Goal: Task Accomplishment & Management: Manage account settings

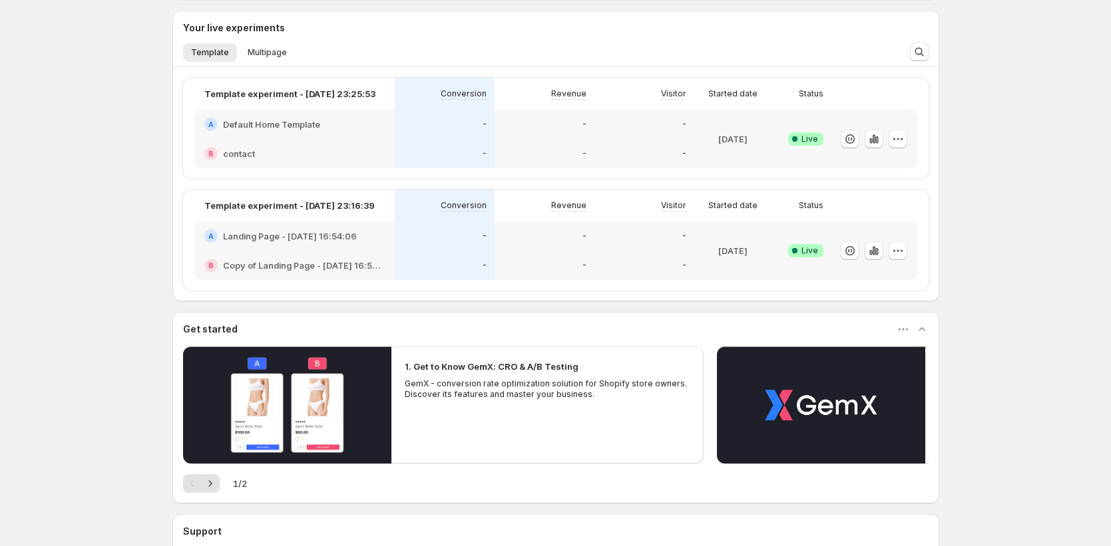
scroll to position [222, 0]
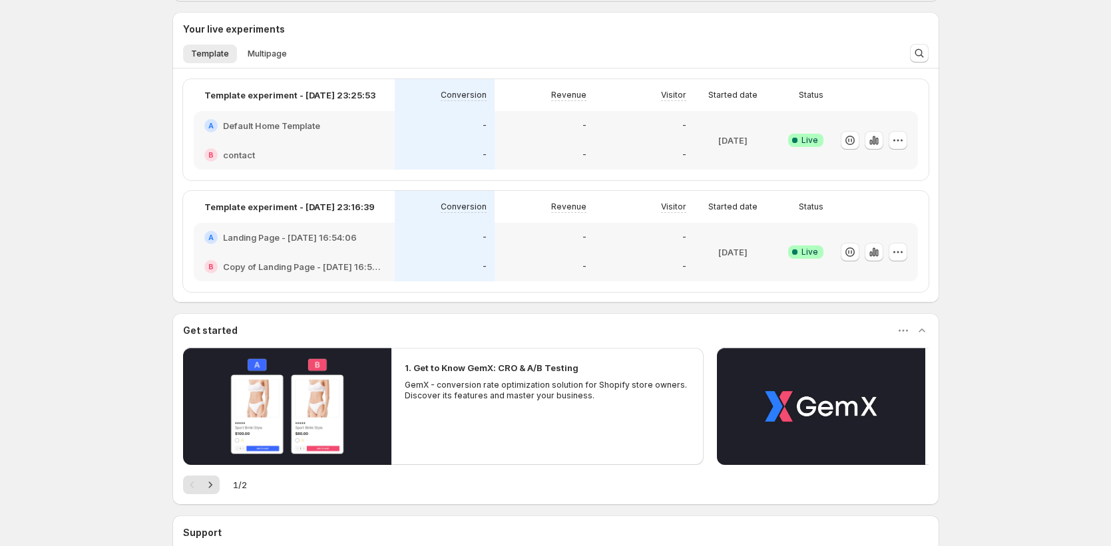
scroll to position [206, 0]
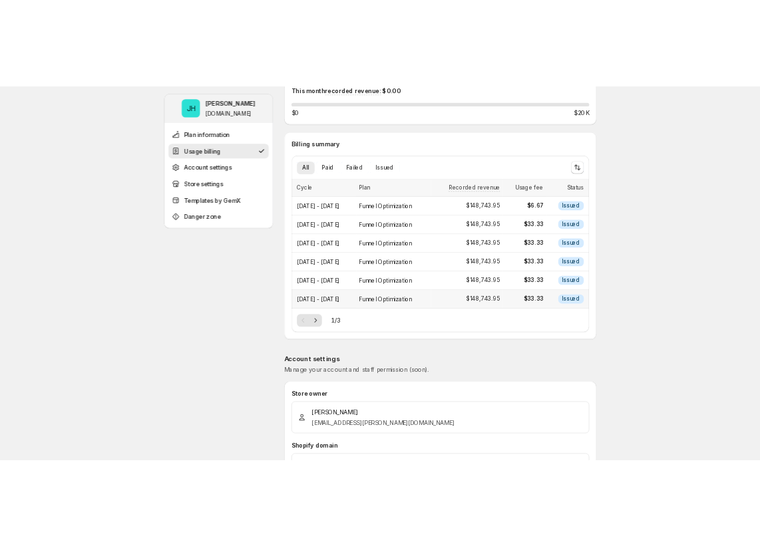
scroll to position [244, 0]
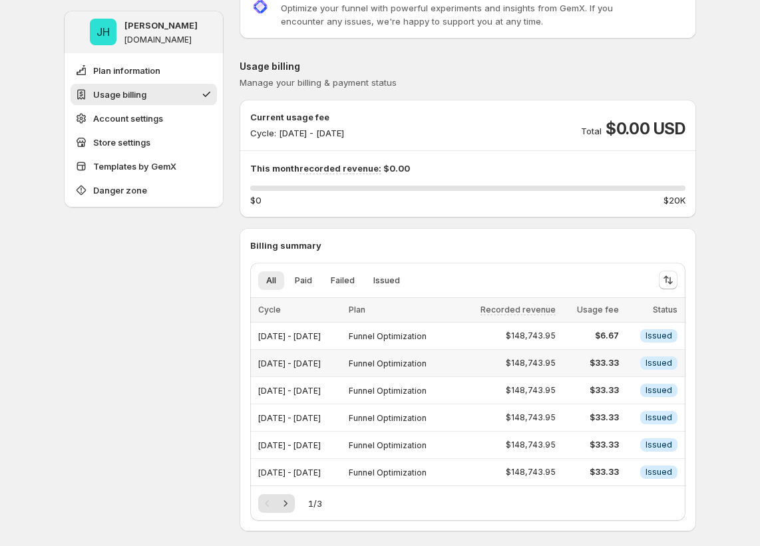
scroll to position [216, 0]
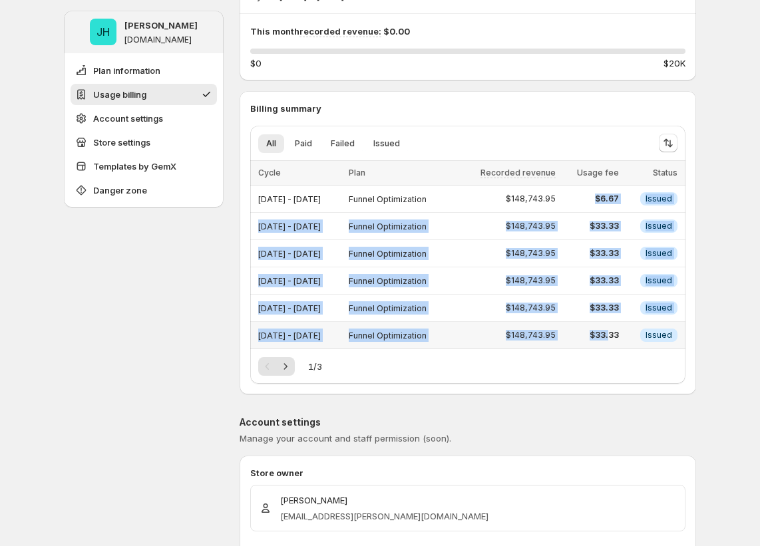
drag, startPoint x: 590, startPoint y: 189, endPoint x: 621, endPoint y: 336, distance: 150.3
click at [621, 336] on tbody "Sep 24, 2025 - Sep 30, 2025 Funnel Optimization $148,743.95 $6.67 Info Issued S…" at bounding box center [467, 268] width 435 height 164
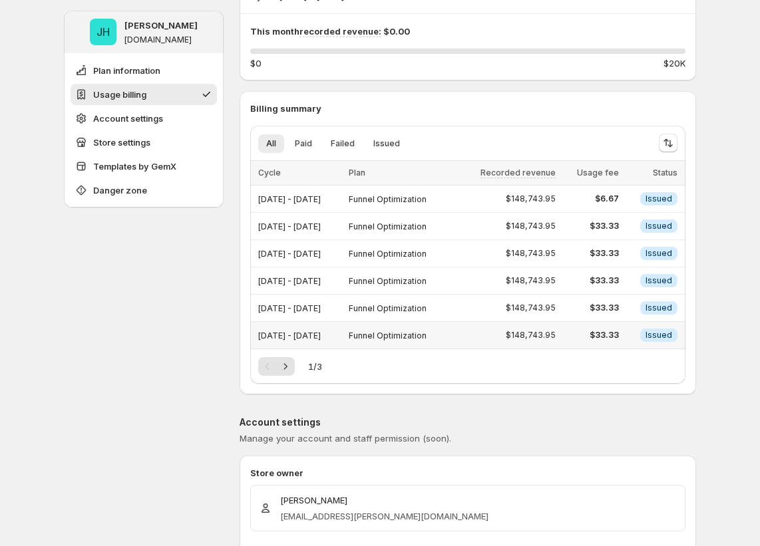
click at [637, 347] on td "Info Issued" at bounding box center [654, 335] width 63 height 27
click at [619, 334] on span "$33.33" at bounding box center [591, 335] width 55 height 11
click at [619, 306] on span "$33.33" at bounding box center [591, 308] width 55 height 11
click at [615, 278] on span "$33.33" at bounding box center [591, 281] width 55 height 11
click at [610, 252] on span "$33.33" at bounding box center [591, 253] width 55 height 11
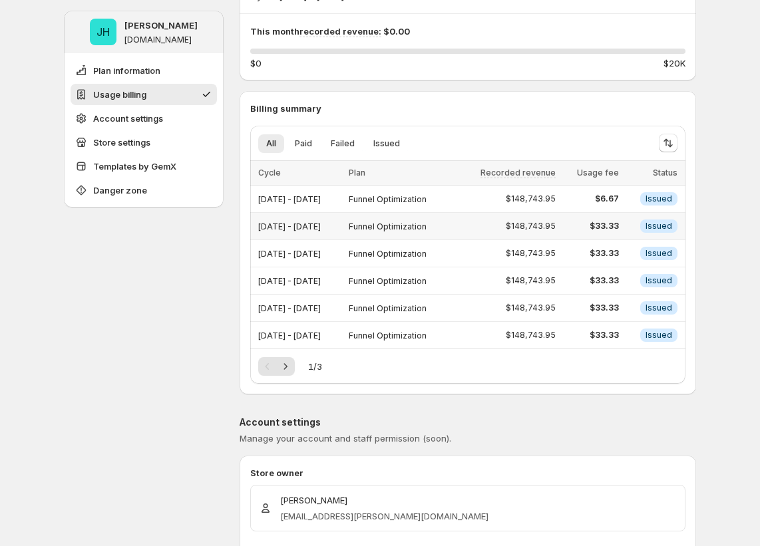
click at [613, 231] on span "$33.33" at bounding box center [591, 226] width 55 height 11
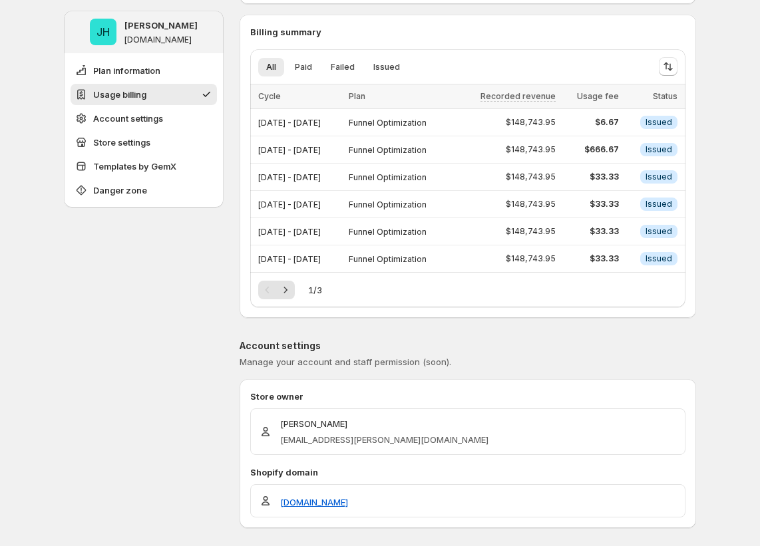
scroll to position [296, 0]
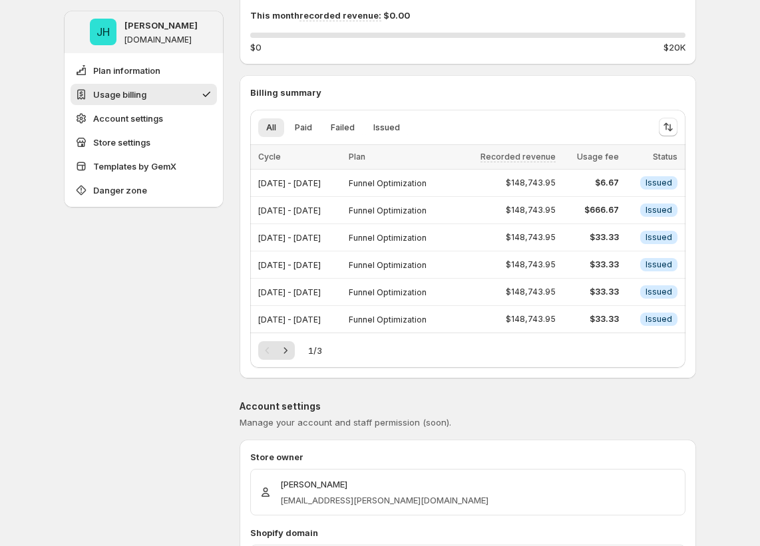
scroll to position [230, 0]
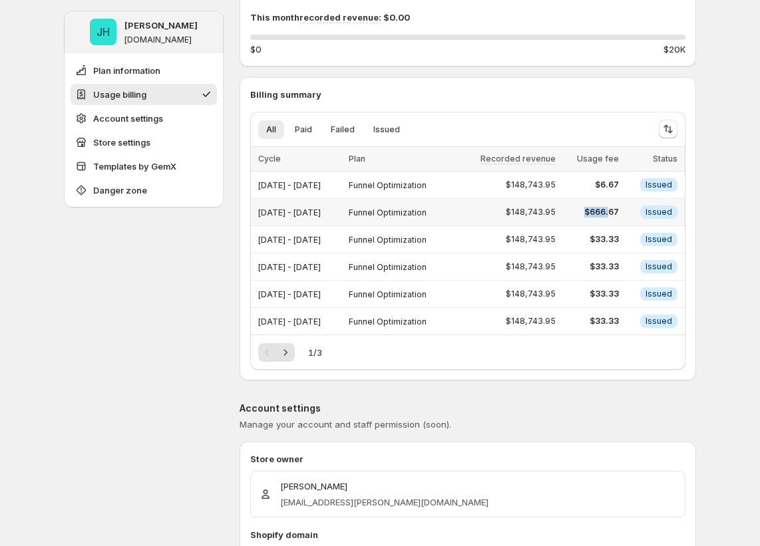
drag, startPoint x: 595, startPoint y: 210, endPoint x: 621, endPoint y: 210, distance: 26.0
click at [619, 210] on span "$666.67" at bounding box center [591, 212] width 55 height 11
drag, startPoint x: 596, startPoint y: 209, endPoint x: 628, endPoint y: 211, distance: 32.0
click at [619, 210] on span "$666.67" at bounding box center [591, 212] width 55 height 11
drag, startPoint x: 630, startPoint y: 207, endPoint x: 565, endPoint y: 210, distance: 65.3
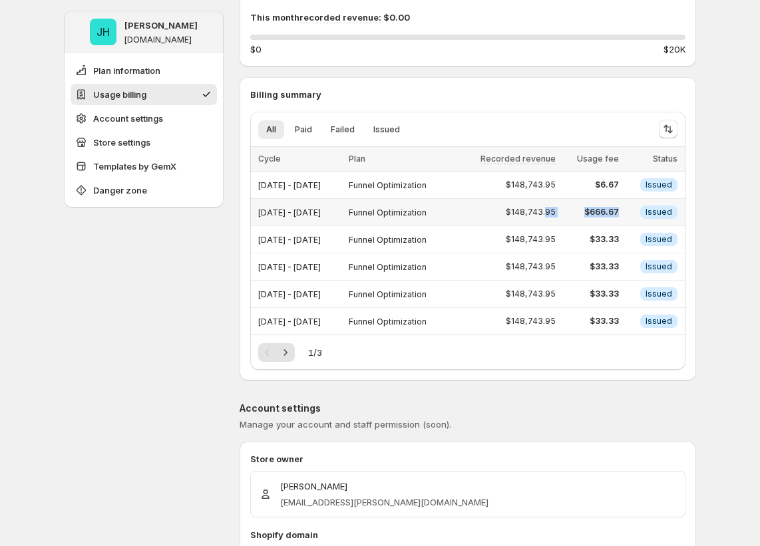
click at [566, 210] on tr "Sep 24, 2025 - Sep 30, 2025 Funnel Optimization $148,743.95 $666.67 Info Issued" at bounding box center [467, 212] width 435 height 27
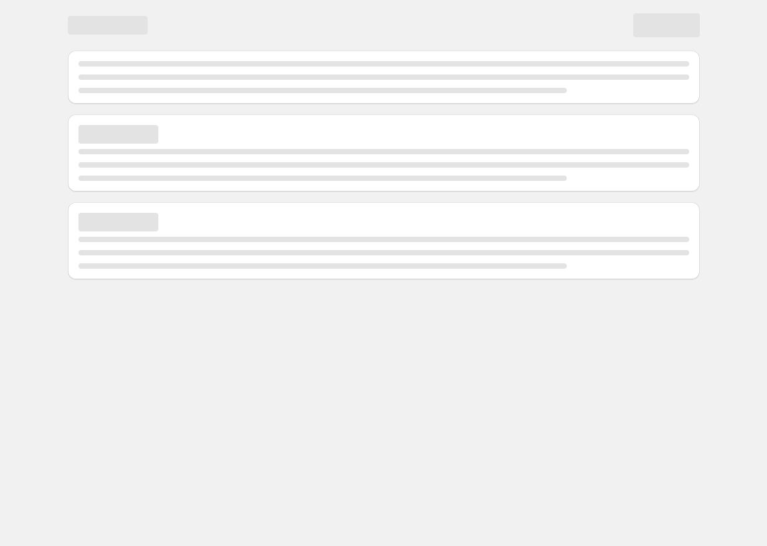
click at [516, 314] on body "Home Experiments Analytics Preferences Dev mode" at bounding box center [383, 273] width 767 height 546
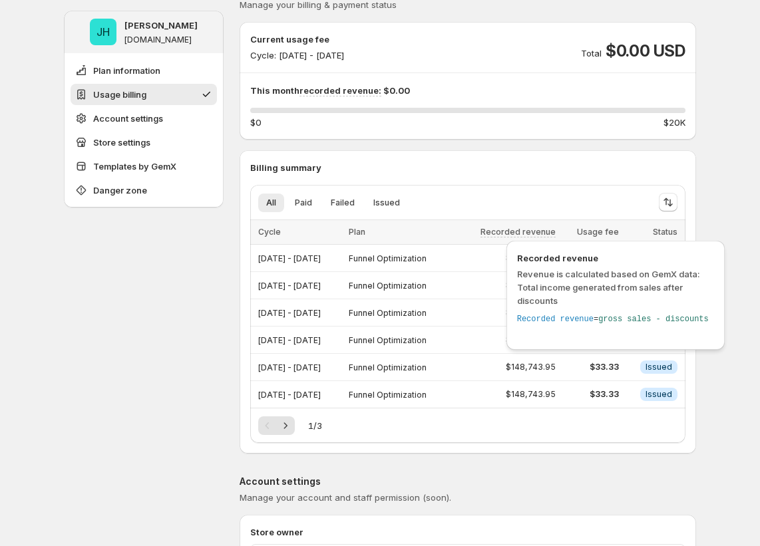
scroll to position [157, 0]
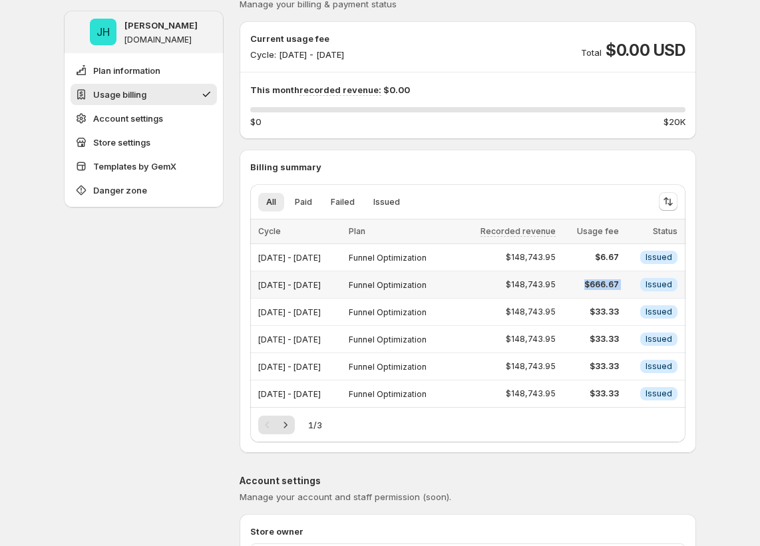
drag, startPoint x: 598, startPoint y: 288, endPoint x: 644, endPoint y: 290, distance: 46.6
click at [644, 290] on tr "[DATE] - [DATE] Funnel Optimization $148,743.95 $666.67 Info Issued" at bounding box center [467, 285] width 435 height 27
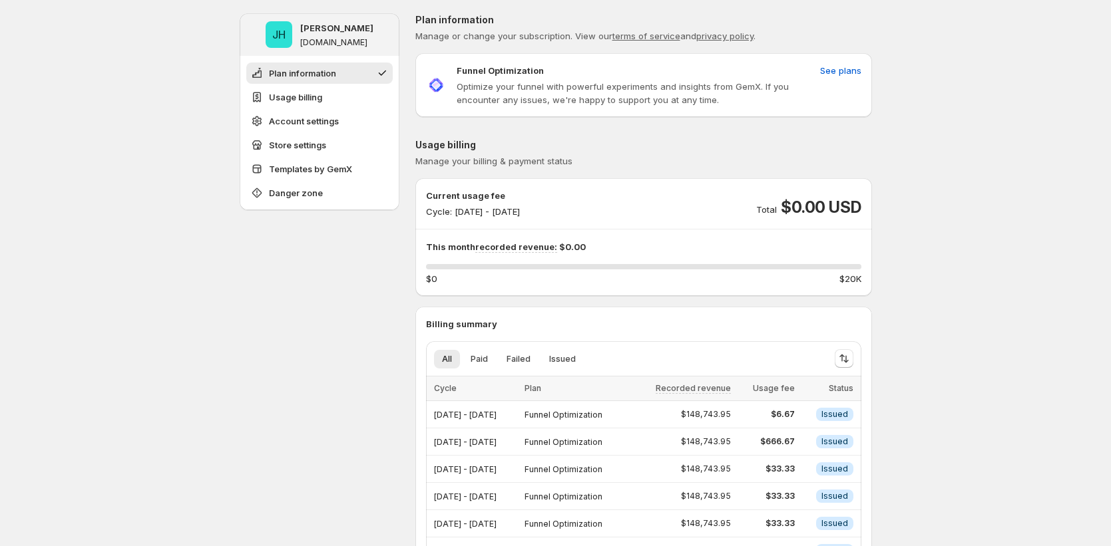
click at [767, 303] on div "Usage billing Manage your billing & payment status Current usage fee Cycle: [DA…" at bounding box center [643, 374] width 457 height 472
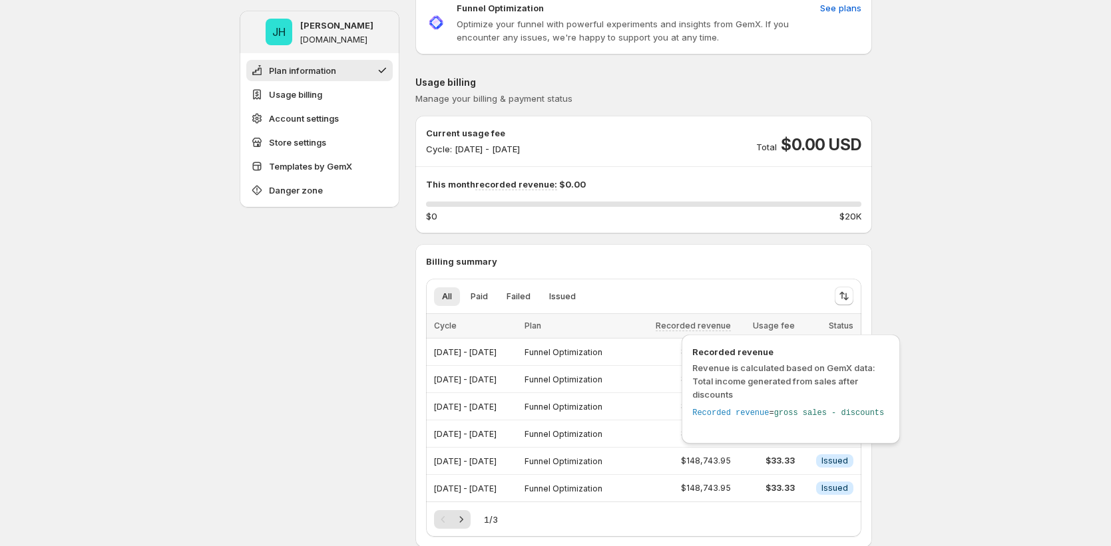
scroll to position [85, 0]
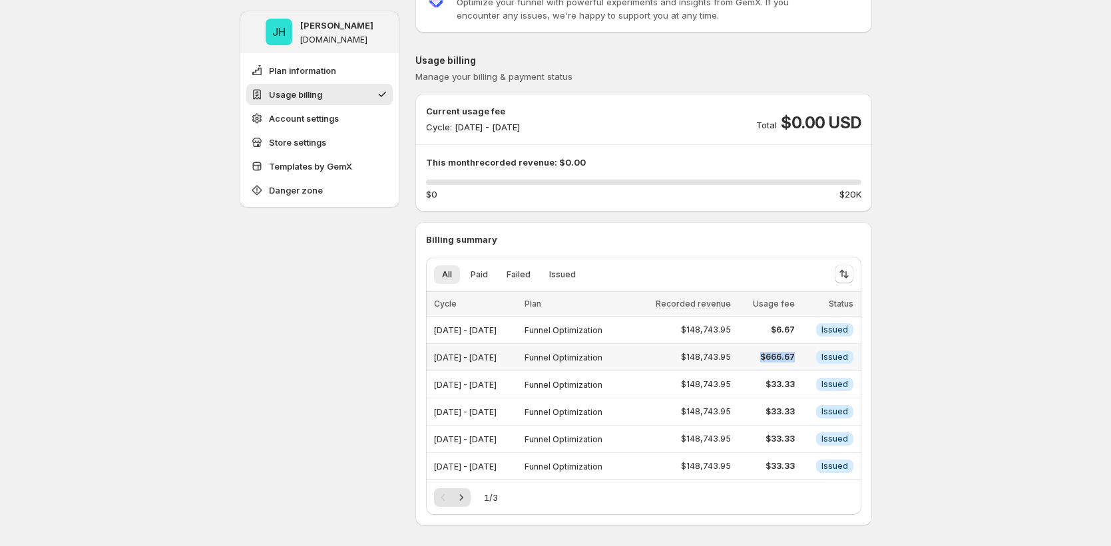
drag, startPoint x: 791, startPoint y: 356, endPoint x: 809, endPoint y: 357, distance: 17.3
click at [767, 357] on td "$666.67" at bounding box center [766, 357] width 63 height 27
click at [767, 358] on span "$666.67" at bounding box center [766, 357] width 55 height 11
drag, startPoint x: 774, startPoint y: 355, endPoint x: 803, endPoint y: 359, distance: 29.6
click at [767, 359] on span "$666.67" at bounding box center [766, 357] width 55 height 11
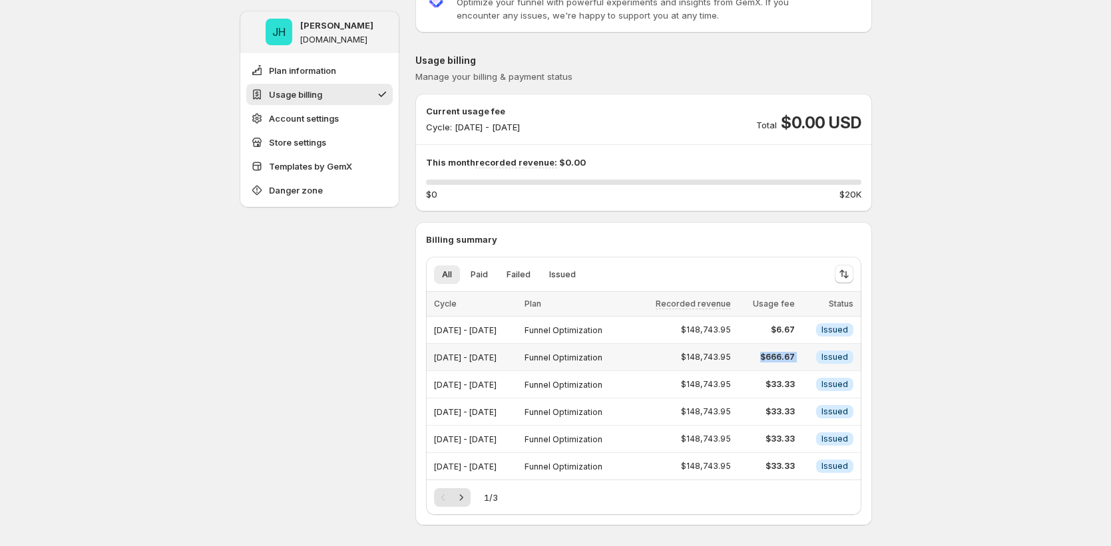
drag, startPoint x: 807, startPoint y: 358, endPoint x: 772, endPoint y: 352, distance: 35.8
click at [767, 352] on tr "Sep 24, 2025 - Sep 30, 2025 Funnel Optimization $148,743.95 $666.67 Info Issued" at bounding box center [643, 357] width 435 height 27
click at [767, 355] on span "$666.67" at bounding box center [766, 357] width 55 height 11
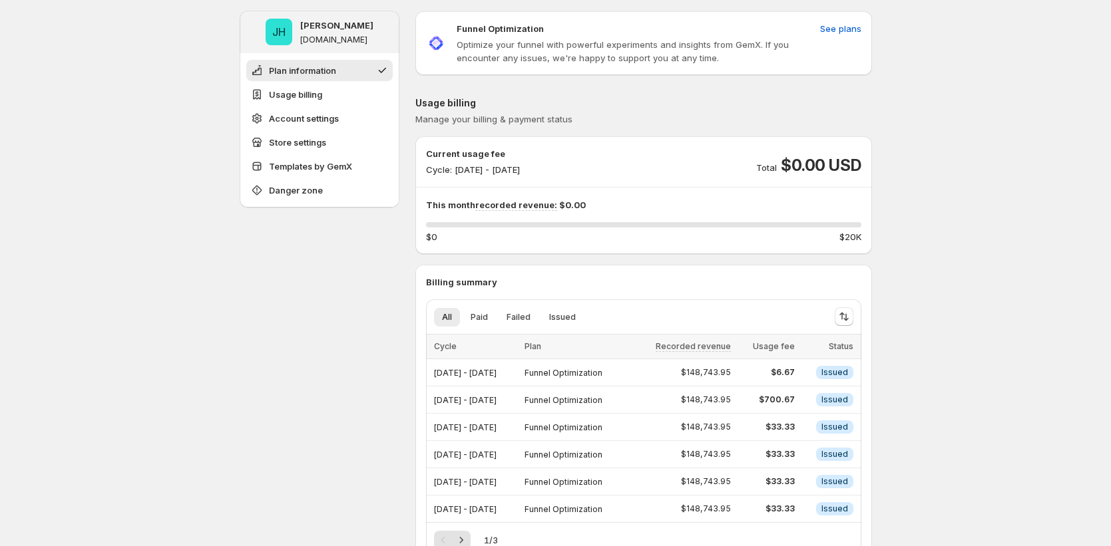
scroll to position [47, 0]
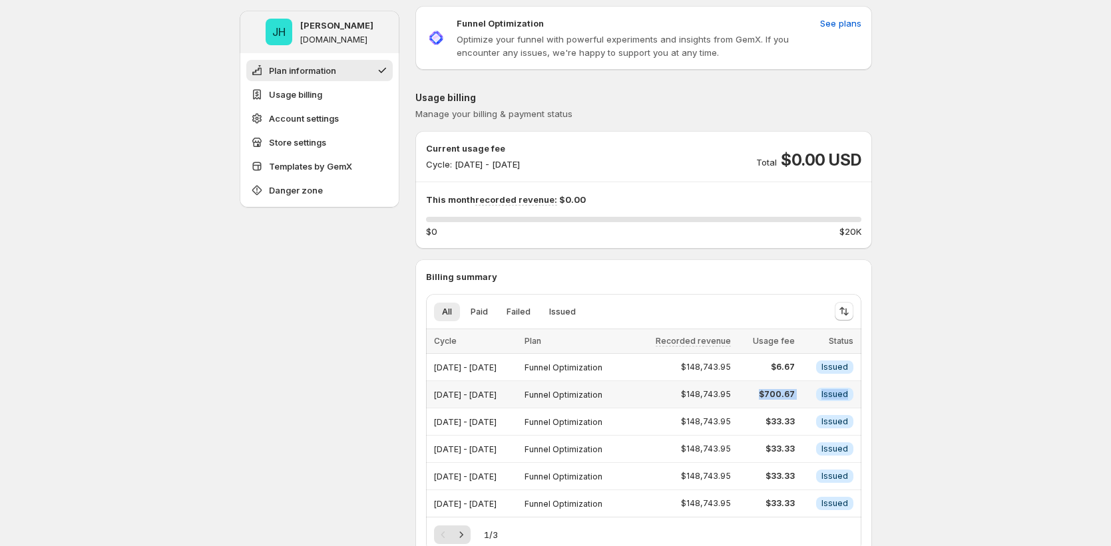
drag, startPoint x: 858, startPoint y: 392, endPoint x: 772, endPoint y: 393, distance: 85.9
click at [772, 393] on tr "Sep 24, 2025 - Sep 30, 2025 Funnel Optimization $148,743.95 $700.67 Info Issued" at bounding box center [643, 394] width 435 height 27
click at [791, 393] on span "$700.67" at bounding box center [766, 394] width 55 height 11
drag, startPoint x: 769, startPoint y: 393, endPoint x: 839, endPoint y: 389, distance: 70.7
click at [839, 389] on tr "Sep 24, 2025 - Sep 30, 2025 Funnel Optimization $148,743.95 $700.67 Info Issued" at bounding box center [643, 394] width 435 height 27
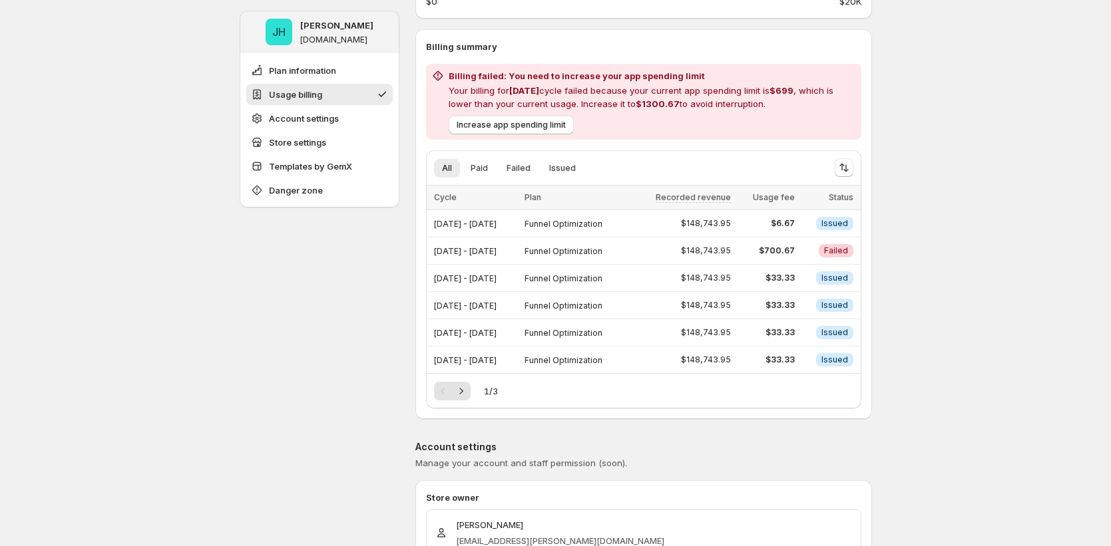
scroll to position [282, 0]
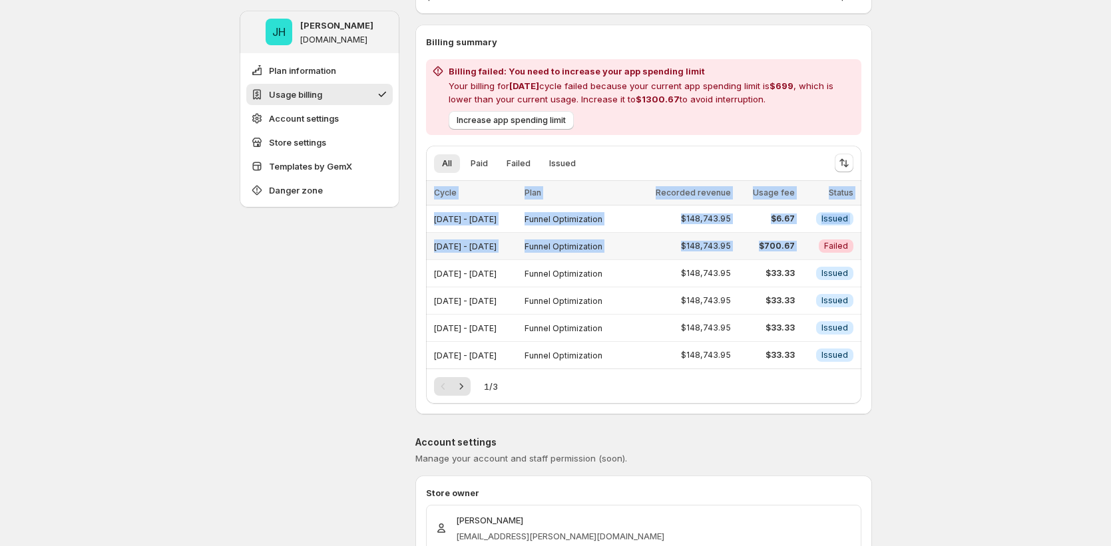
drag, startPoint x: 826, startPoint y: 249, endPoint x: 879, endPoint y: 250, distance: 53.3
click at [869, 242] on div "Billing summary Billing failed: You need to increase your app spending limit Yo…" at bounding box center [643, 219] width 457 height 369
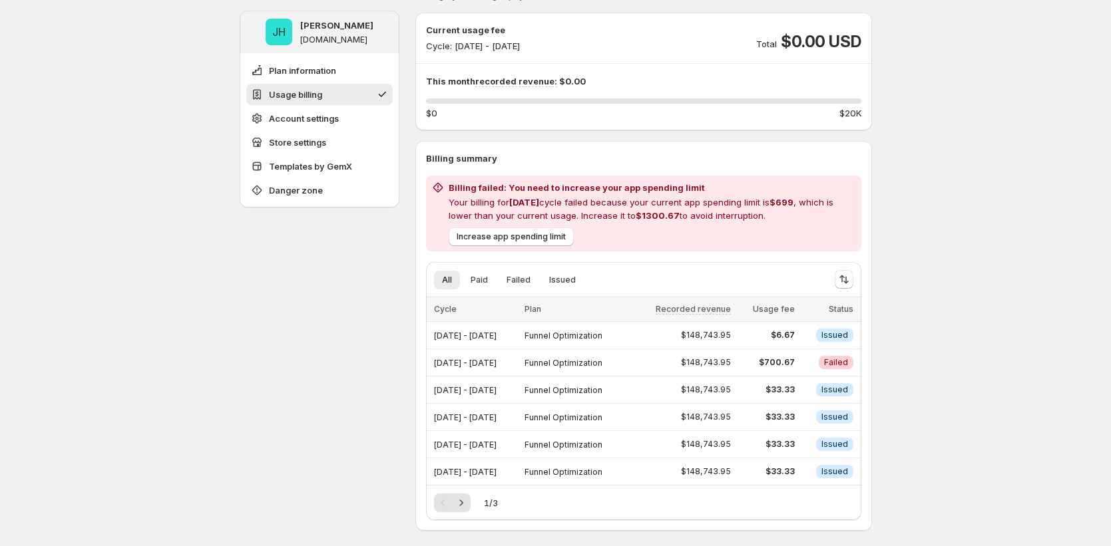
scroll to position [180, 0]
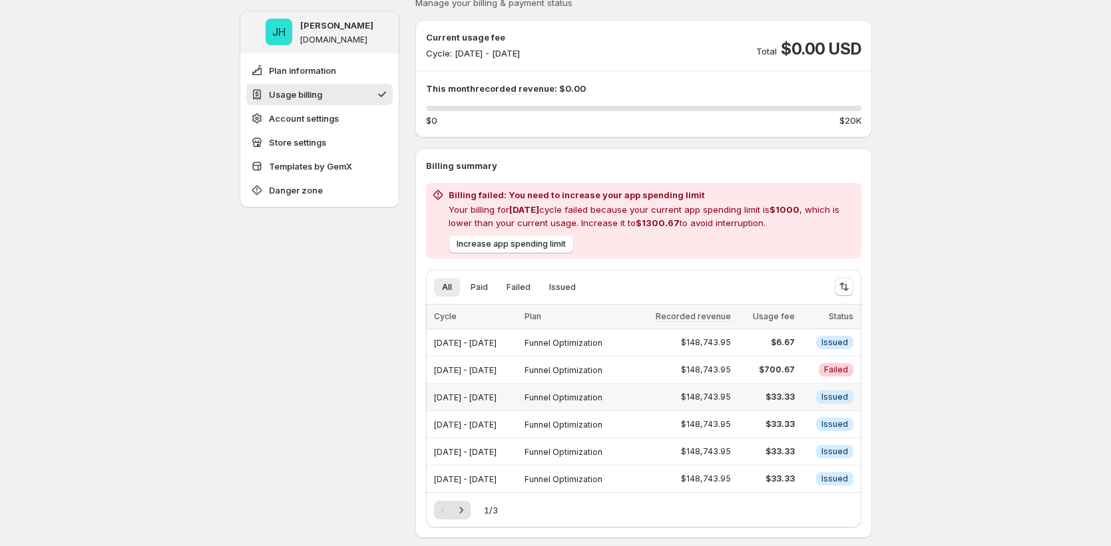
scroll to position [169, 0]
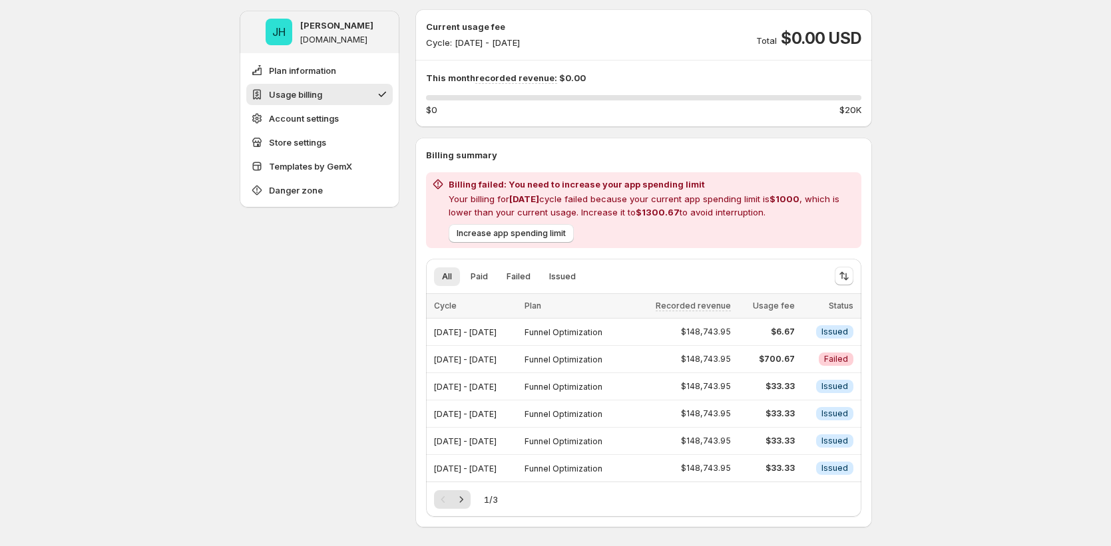
drag, startPoint x: 781, startPoint y: 197, endPoint x: 817, endPoint y: 198, distance: 35.3
click at [817, 198] on p "Your billing for [DATE] cycle failed because your current app spending limit is…" at bounding box center [652, 205] width 407 height 27
drag, startPoint x: 577, startPoint y: 210, endPoint x: 695, endPoint y: 212, distance: 117.8
click at [695, 212] on p "Your billing for Sep 2025 cycle failed because your current app spending limit …" at bounding box center [652, 205] width 407 height 27
click at [660, 213] on span "$1300.67" at bounding box center [658, 212] width 44 height 11
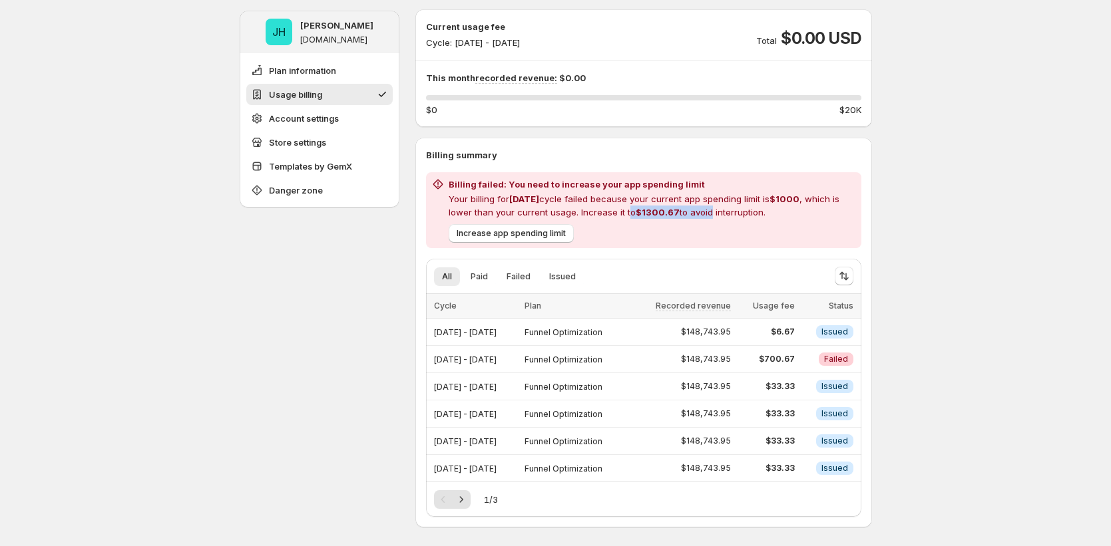
drag, startPoint x: 630, startPoint y: 210, endPoint x: 707, endPoint y: 206, distance: 77.3
click at [707, 206] on p "Your billing for Sep 2025 cycle failed because your current app spending limit …" at bounding box center [652, 205] width 407 height 27
click at [674, 208] on span "$1300.67" at bounding box center [658, 212] width 44 height 11
drag, startPoint x: 676, startPoint y: 210, endPoint x: 637, endPoint y: 209, distance: 39.3
click at [637, 209] on p "Your billing for Sep 2025 cycle failed because your current app spending limit …" at bounding box center [652, 205] width 407 height 27
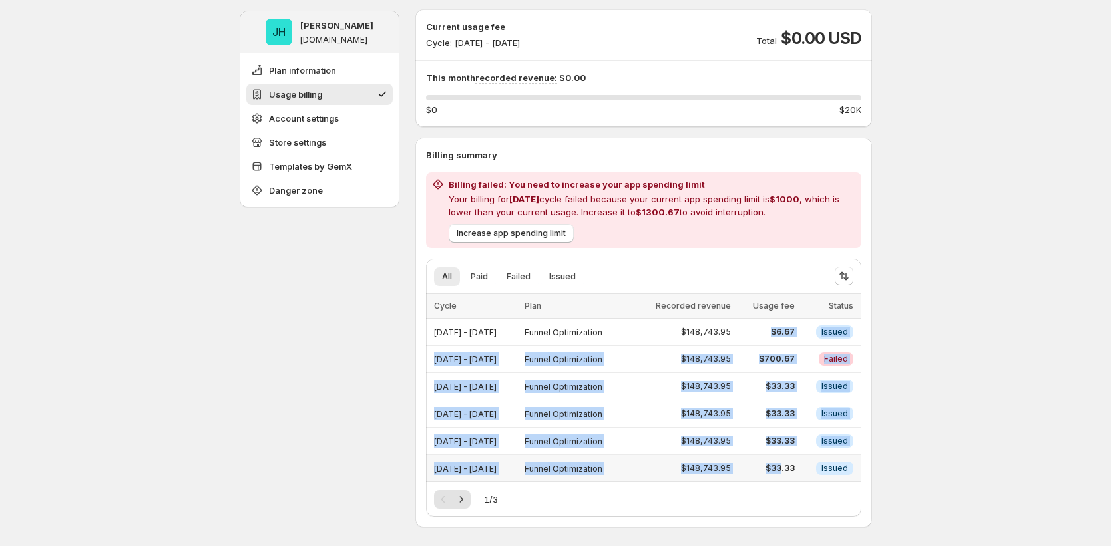
drag, startPoint x: 777, startPoint y: 331, endPoint x: 793, endPoint y: 472, distance: 142.1
click at [793, 472] on tbody "Sep 24, 2025 - Sep 30, 2025 Funnel Optimization $148,743.95 $6.67 Info Issued S…" at bounding box center [643, 401] width 435 height 164
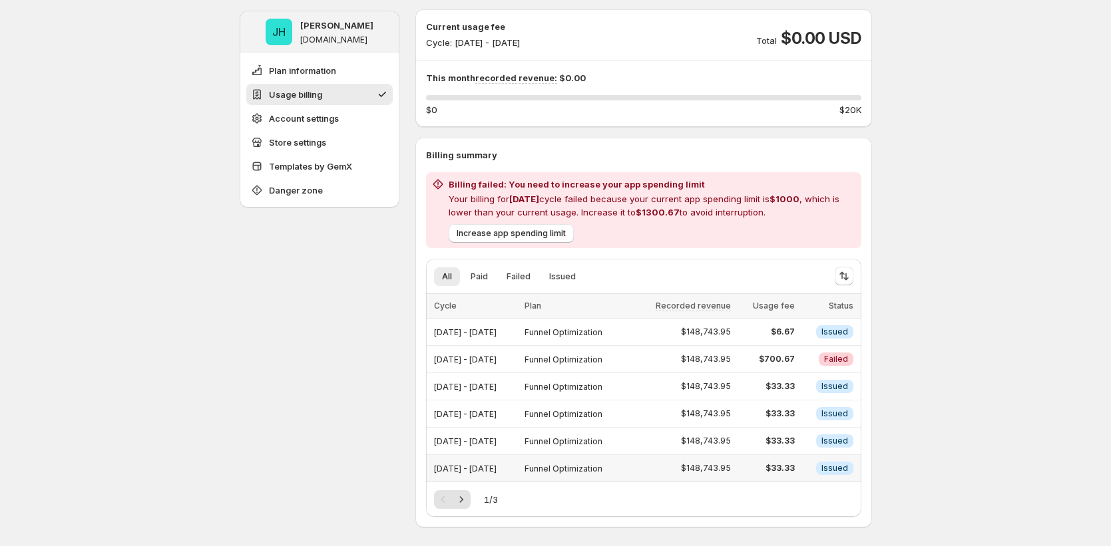
click at [810, 473] on td "Info Issued" at bounding box center [830, 468] width 63 height 27
click at [794, 441] on span "$33.33" at bounding box center [766, 441] width 55 height 11
click at [792, 413] on span "$33.33" at bounding box center [766, 414] width 55 height 11
click at [794, 387] on span "$33.33" at bounding box center [766, 386] width 55 height 11
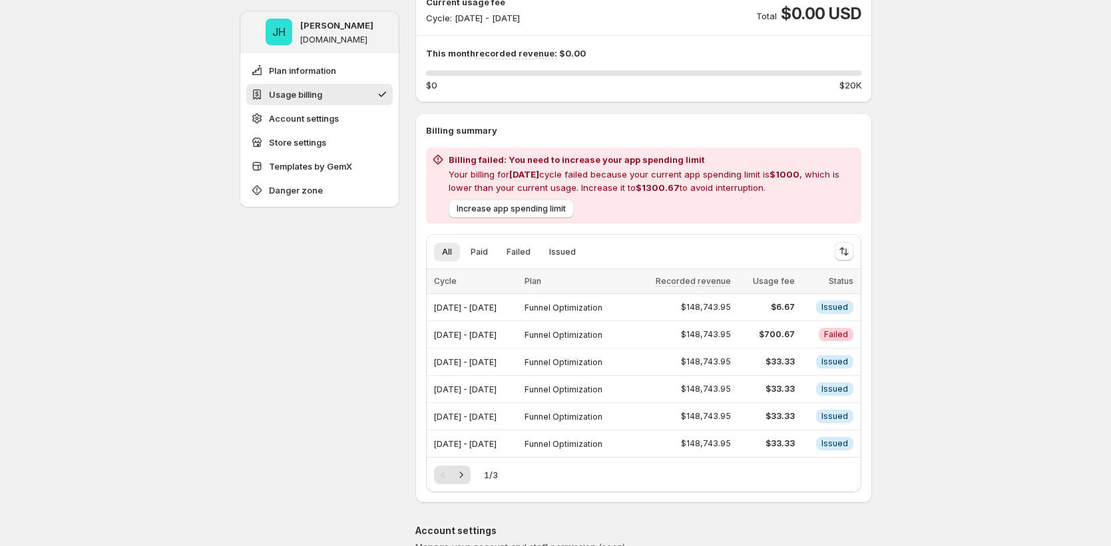
scroll to position [195, 0]
click at [463, 473] on icon "Next" at bounding box center [461, 473] width 13 height 13
click at [463, 474] on icon "Next" at bounding box center [460, 474] width 3 height 6
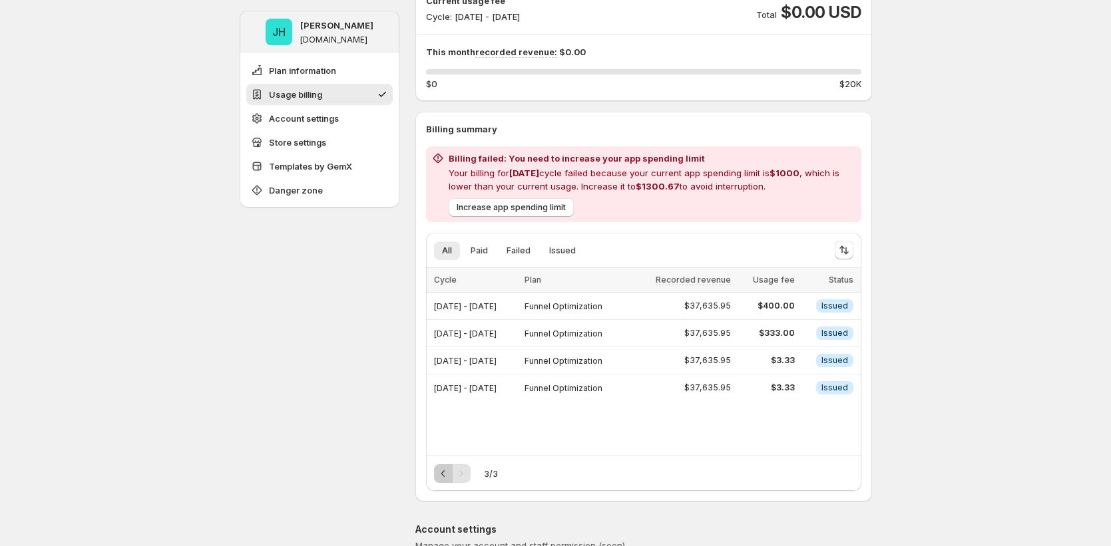
click at [447, 476] on icon "Previous" at bounding box center [443, 473] width 13 height 13
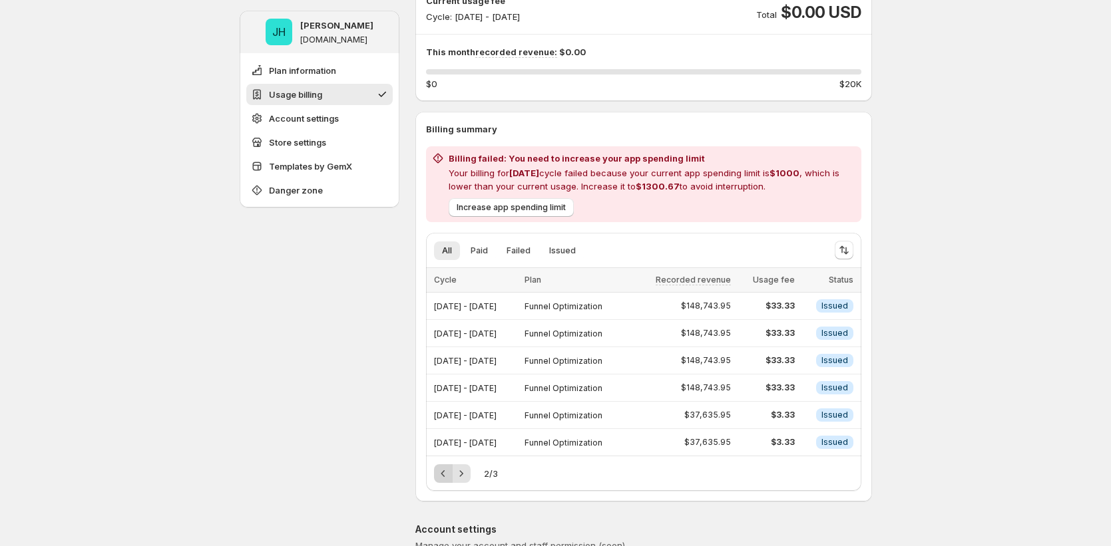
click at [447, 476] on icon "Previous" at bounding box center [443, 473] width 13 height 13
click at [459, 473] on icon "Next" at bounding box center [461, 473] width 13 height 13
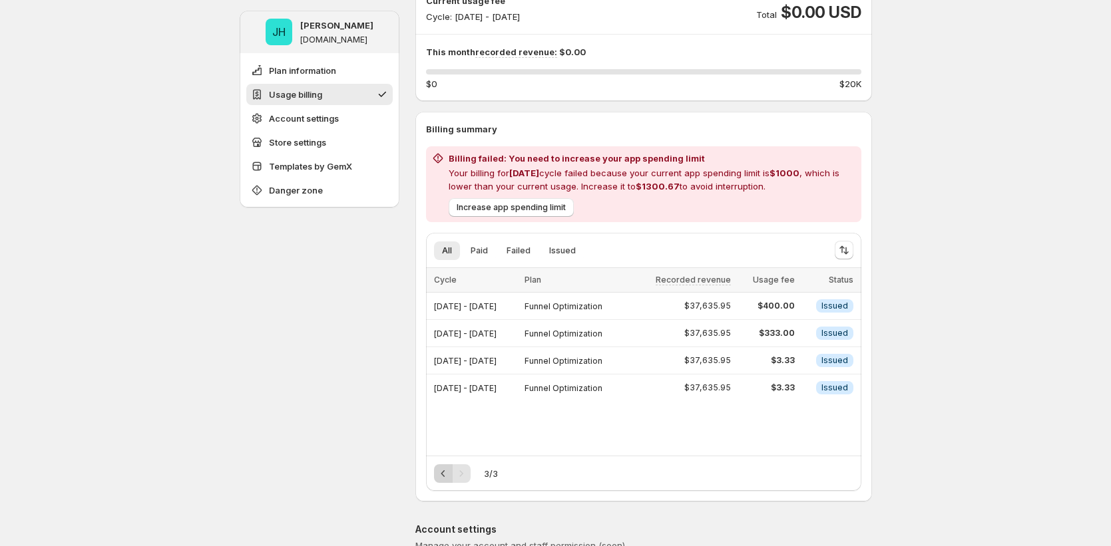
click at [443, 473] on icon "Previous" at bounding box center [443, 473] width 13 height 13
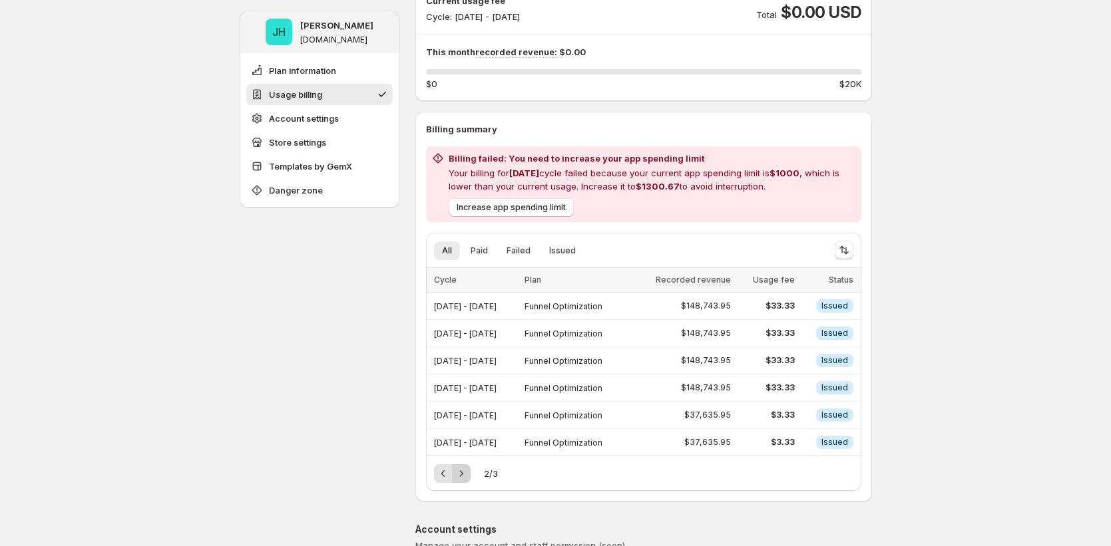
click at [465, 472] on icon "Next" at bounding box center [461, 473] width 13 height 13
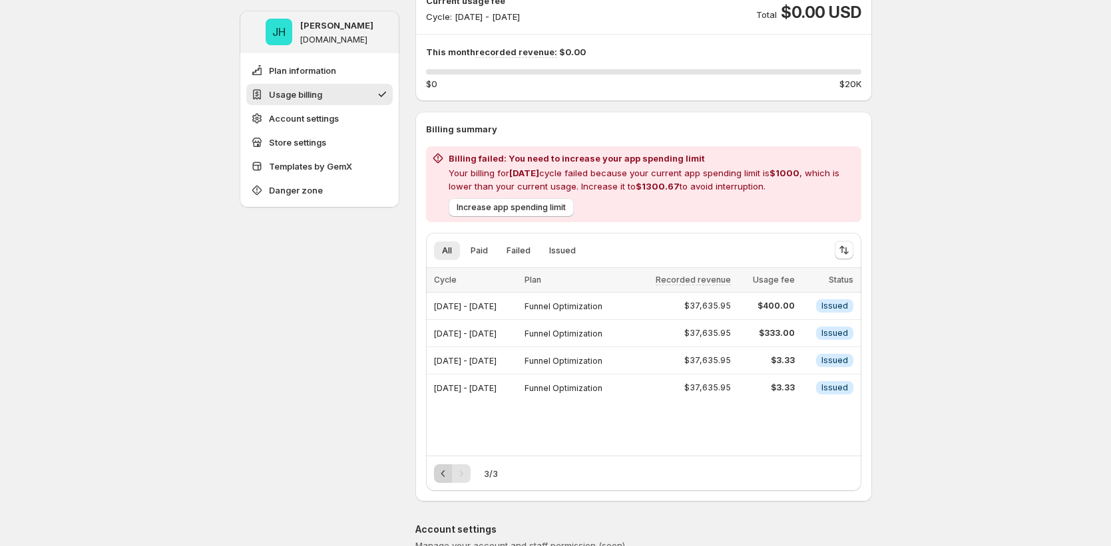
click at [443, 470] on icon "Previous" at bounding box center [443, 473] width 13 height 13
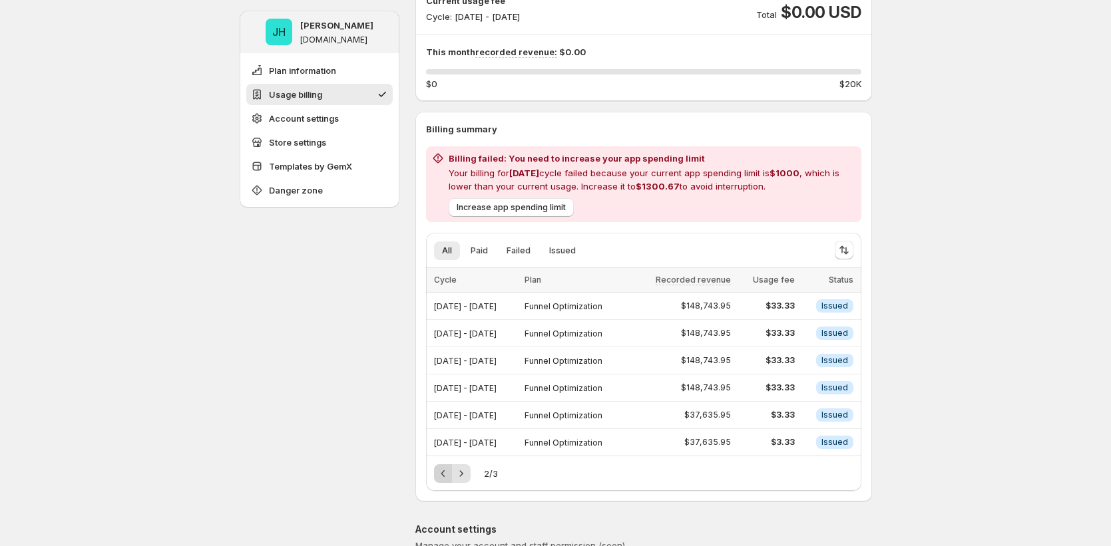
click at [443, 479] on icon "Previous" at bounding box center [443, 473] width 13 height 13
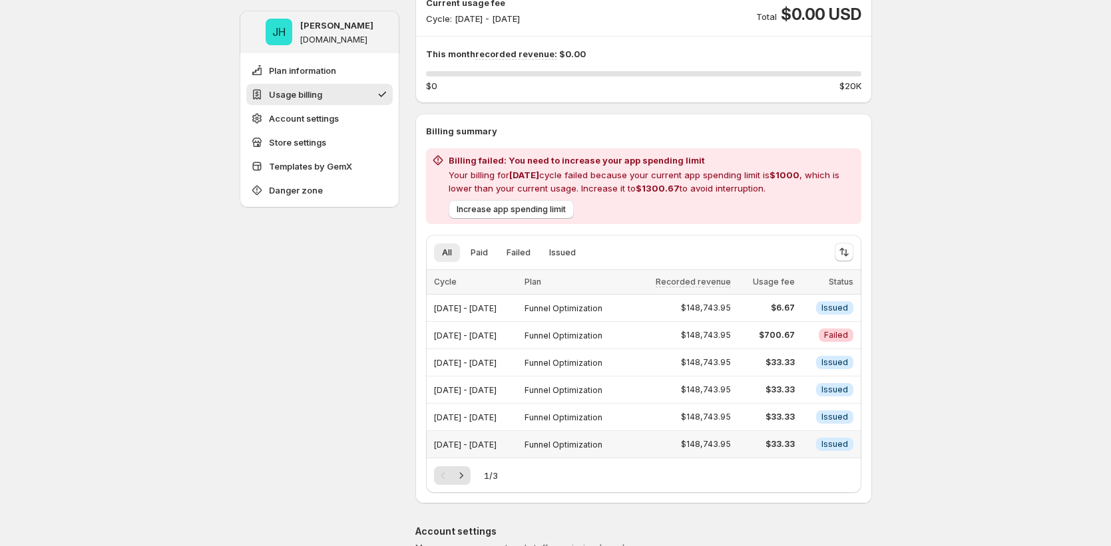
scroll to position [192, 0]
drag, startPoint x: 634, startPoint y: 188, endPoint x: 677, endPoint y: 192, distance: 43.4
click at [678, 192] on p "Your billing for Sep 2025 cycle failed because your current app spending limit …" at bounding box center [652, 182] width 407 height 27
click at [642, 189] on span "$1300.67" at bounding box center [658, 189] width 44 height 11
drag, startPoint x: 636, startPoint y: 189, endPoint x: 673, endPoint y: 186, distance: 37.4
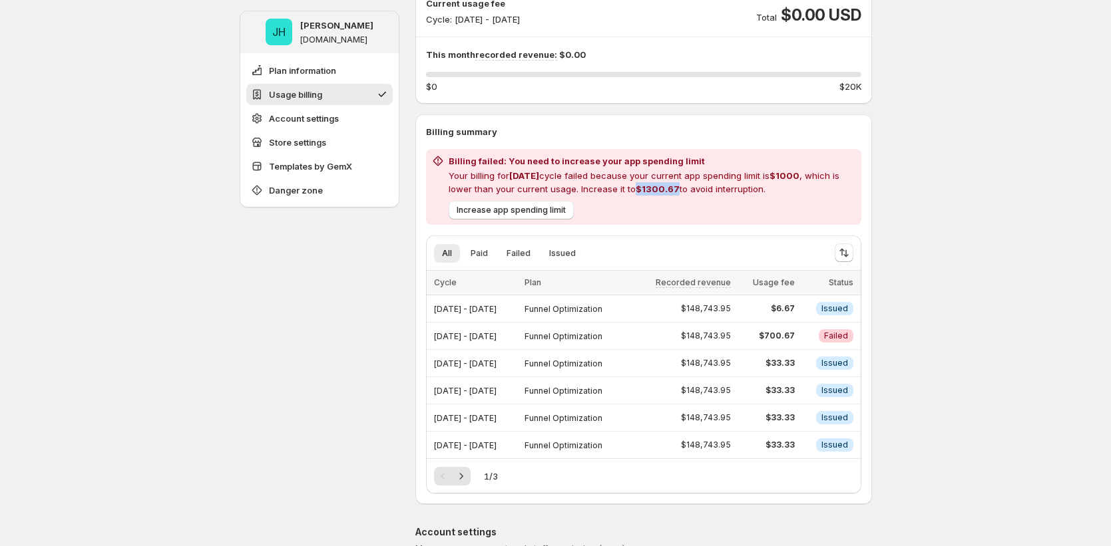
click at [673, 186] on span "$1300.67" at bounding box center [658, 189] width 44 height 11
click at [644, 205] on div "Increase app spending limit" at bounding box center [649, 208] width 413 height 24
drag, startPoint x: 638, startPoint y: 189, endPoint x: 676, endPoint y: 184, distance: 38.3
click at [676, 184] on p "Your billing for Sep 2025 cycle failed because your current app spending limit …" at bounding box center [652, 182] width 407 height 27
click at [787, 424] on div "$33.33" at bounding box center [766, 418] width 55 height 16
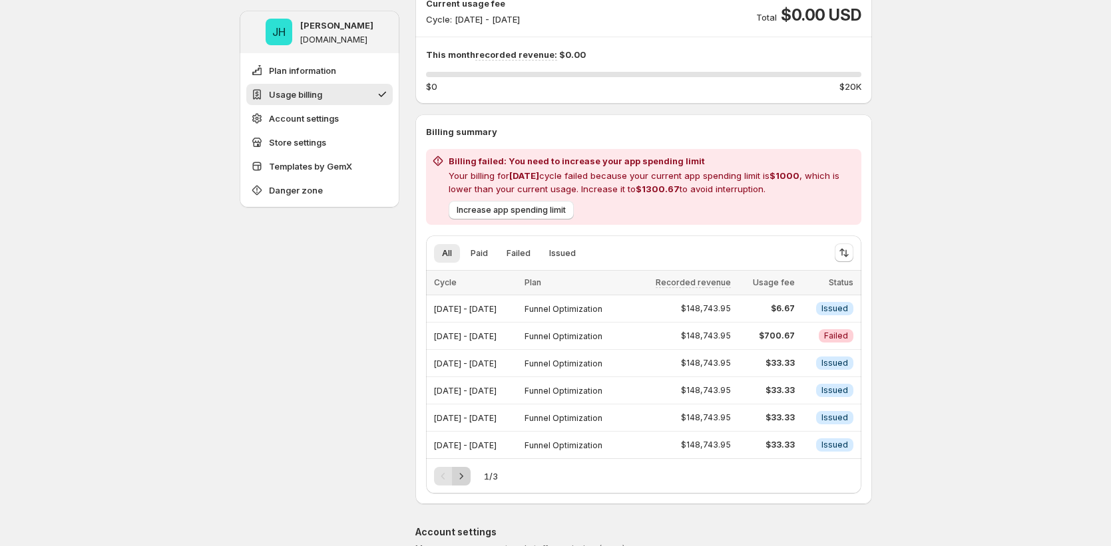
click at [467, 480] on icon "Next" at bounding box center [461, 476] width 13 height 13
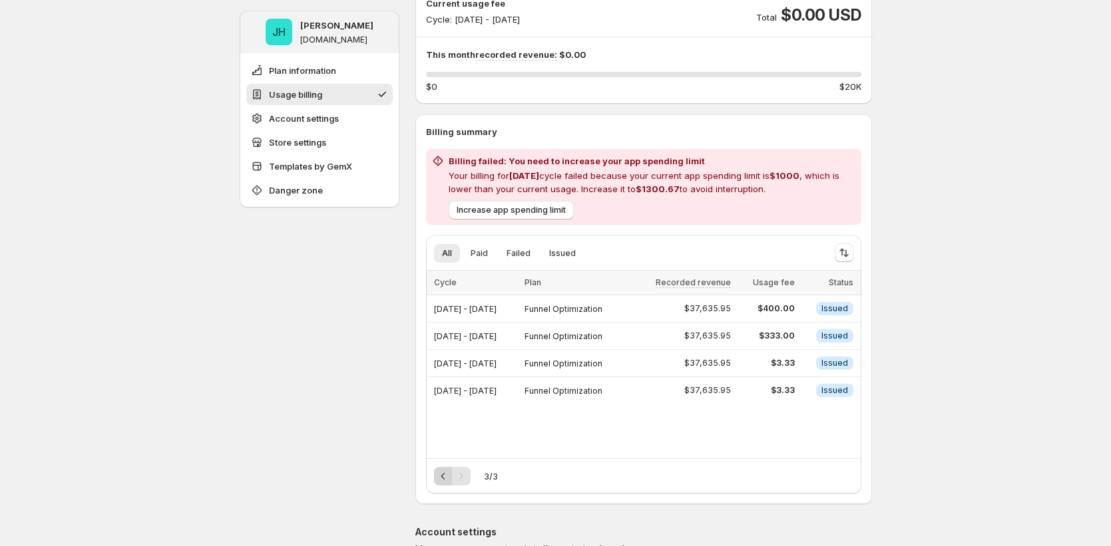
click at [446, 481] on icon "Previous" at bounding box center [443, 476] width 13 height 13
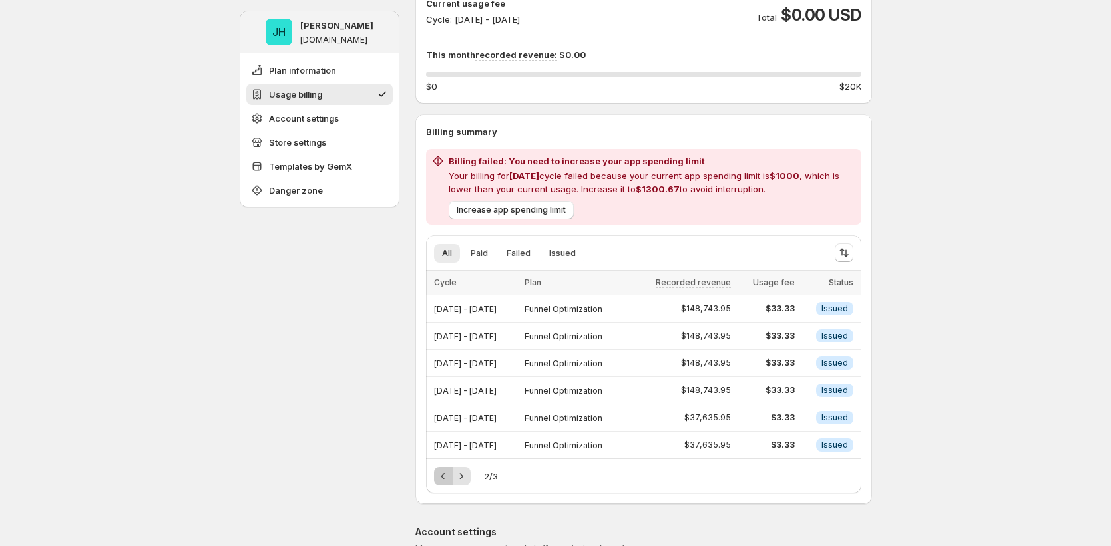
click at [446, 481] on icon "Previous" at bounding box center [443, 476] width 13 height 13
drag, startPoint x: 791, startPoint y: 332, endPoint x: 813, endPoint y: 328, distance: 21.7
click at [813, 328] on tr "Sep 24, 2025 - Sep 30, 2025 Funnel Optimization $148,743.95 $700.67 Critical Fa…" at bounding box center [643, 336] width 435 height 27
drag, startPoint x: 773, startPoint y: 339, endPoint x: 816, endPoint y: 333, distance: 43.1
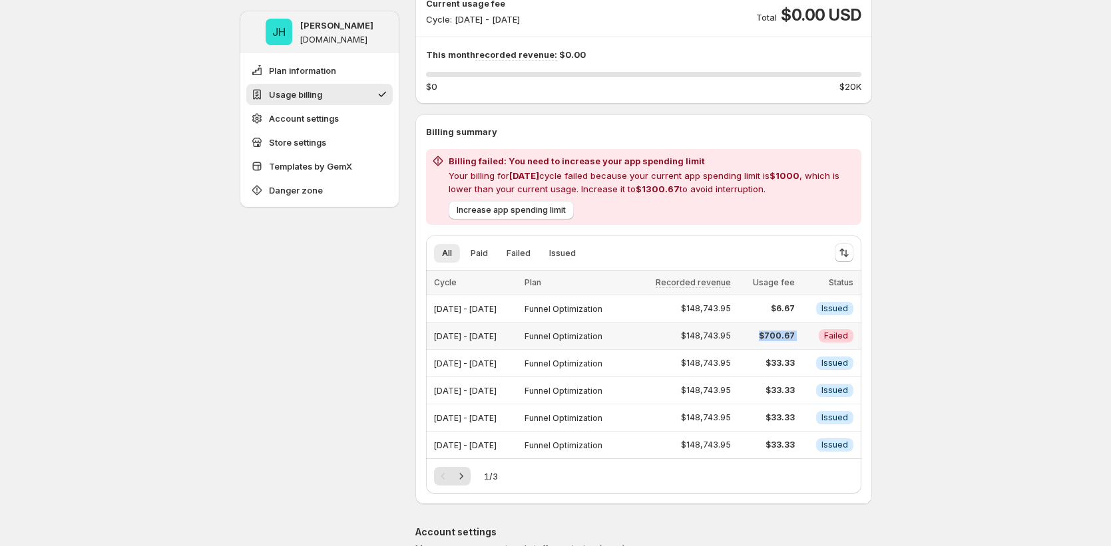
click at [816, 333] on tr "Sep 24, 2025 - Sep 30, 2025 Funnel Optimization $148,743.95 $700.67 Critical Fa…" at bounding box center [643, 336] width 435 height 27
drag, startPoint x: 637, startPoint y: 189, endPoint x: 670, endPoint y: 187, distance: 32.7
click at [670, 187] on span "$1300.67" at bounding box center [658, 189] width 44 height 11
drag, startPoint x: 777, startPoint y: 335, endPoint x: 811, endPoint y: 339, distance: 34.8
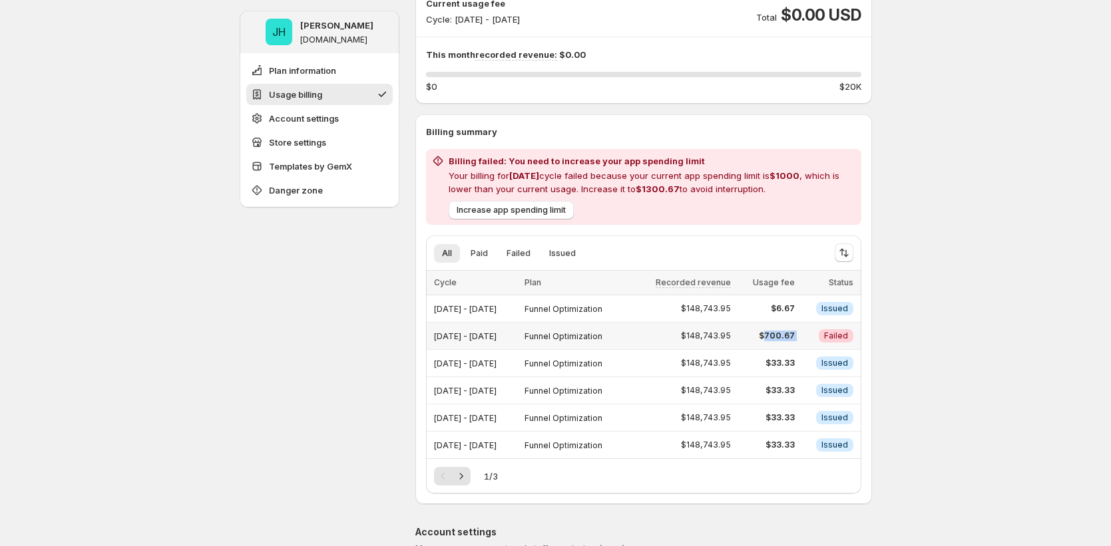
click at [811, 339] on tr "Sep 24, 2025 - Sep 30, 2025 Funnel Optimization $148,743.95 $700.67 Critical Fa…" at bounding box center [643, 336] width 435 height 27
drag, startPoint x: 768, startPoint y: 336, endPoint x: 809, endPoint y: 325, distance: 42.6
click at [809, 325] on tr "Sep 24, 2025 - Sep 30, 2025 Funnel Optimization $148,743.95 $700.67 Critical Fa…" at bounding box center [643, 336] width 435 height 27
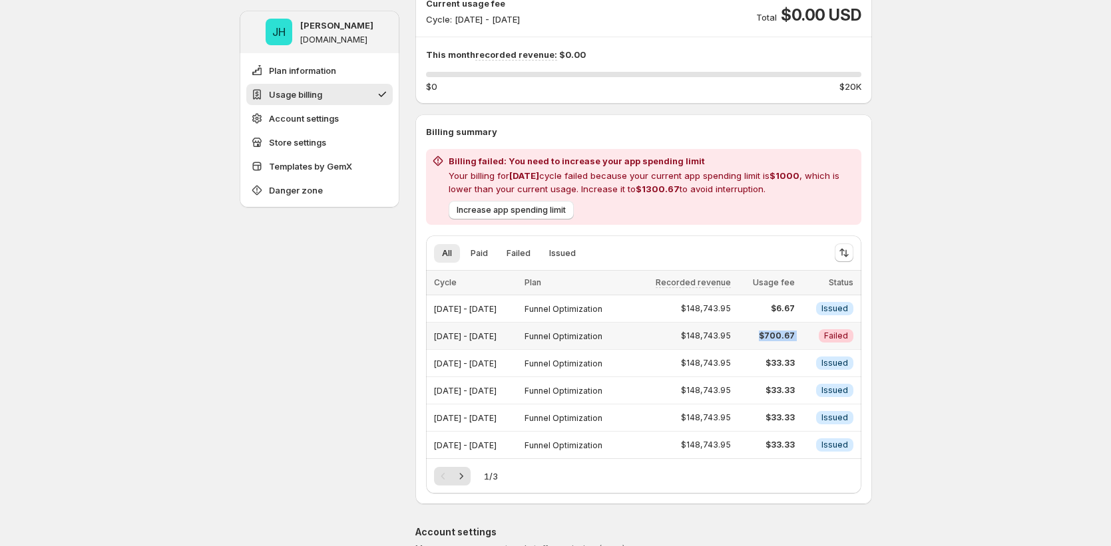
drag, startPoint x: 771, startPoint y: 338, endPoint x: 817, endPoint y: 331, distance: 46.5
click at [817, 331] on tr "Sep 24, 2025 - Sep 30, 2025 Funnel Optimization $148,743.95 $700.67 Critical Fa…" at bounding box center [643, 336] width 435 height 27
click at [845, 329] on span "Critical Failed" at bounding box center [836, 335] width 35 height 13
drag, startPoint x: 807, startPoint y: 333, endPoint x: 756, endPoint y: 335, distance: 51.3
click at [756, 335] on td "$700.67" at bounding box center [766, 336] width 63 height 27
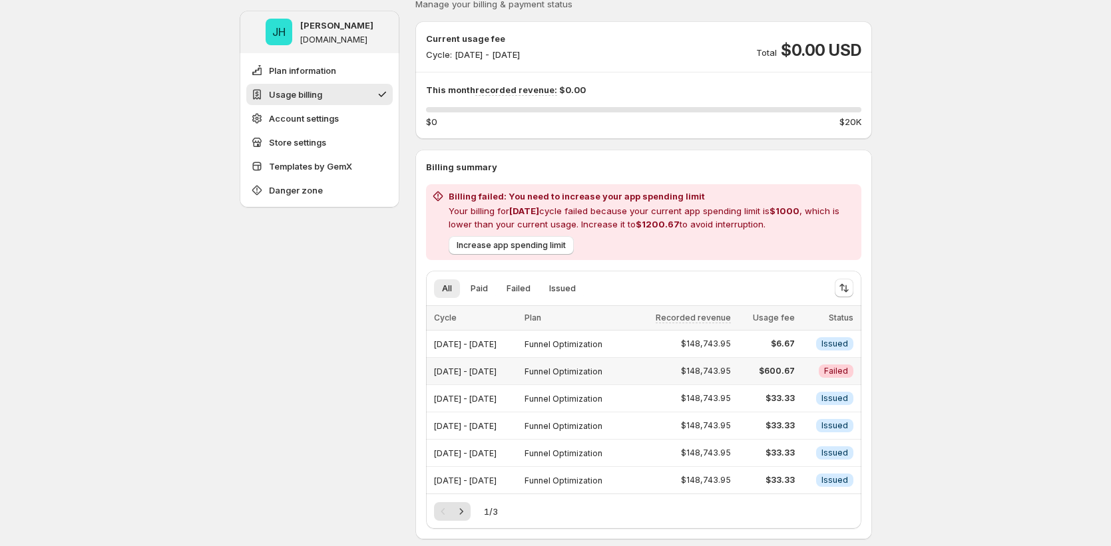
scroll to position [176, 0]
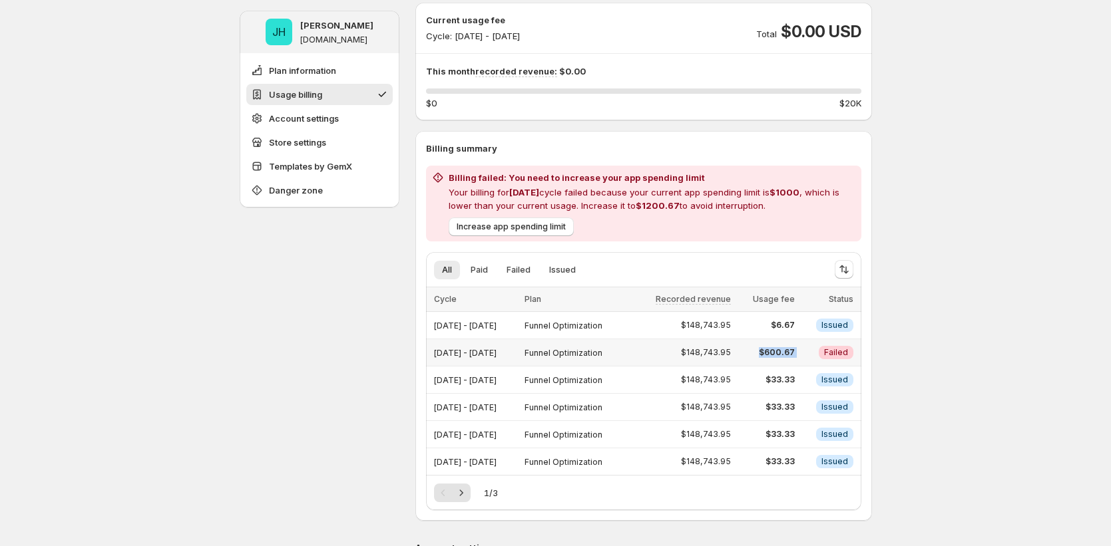
drag, startPoint x: 809, startPoint y: 350, endPoint x: 773, endPoint y: 351, distance: 36.0
click at [773, 351] on tr "Sep 24, 2025 - Sep 30, 2025 Funnel Optimization $148,743.95 $600.67 Critical Fa…" at bounding box center [643, 352] width 435 height 27
drag, startPoint x: 454, startPoint y: 39, endPoint x: 678, endPoint y: 48, distance: 223.8
click at [678, 48] on div "Current usage fee Cycle: Oct 01, 2025 - Oct 31, 2025 Total $0.00 USD This month…" at bounding box center [643, 61] width 435 height 97
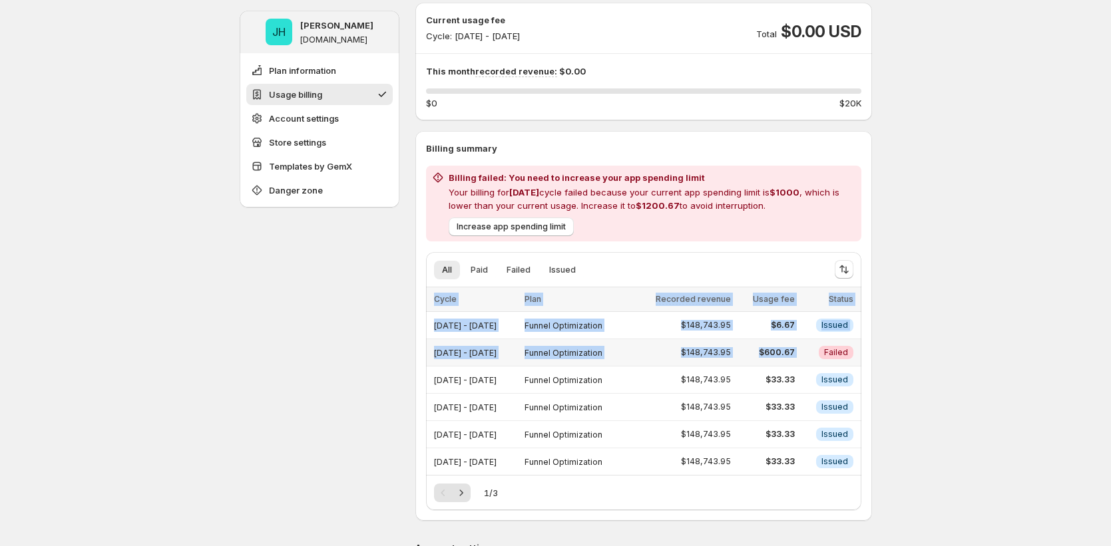
drag, startPoint x: 827, startPoint y: 352, endPoint x: 915, endPoint y: 369, distance: 89.4
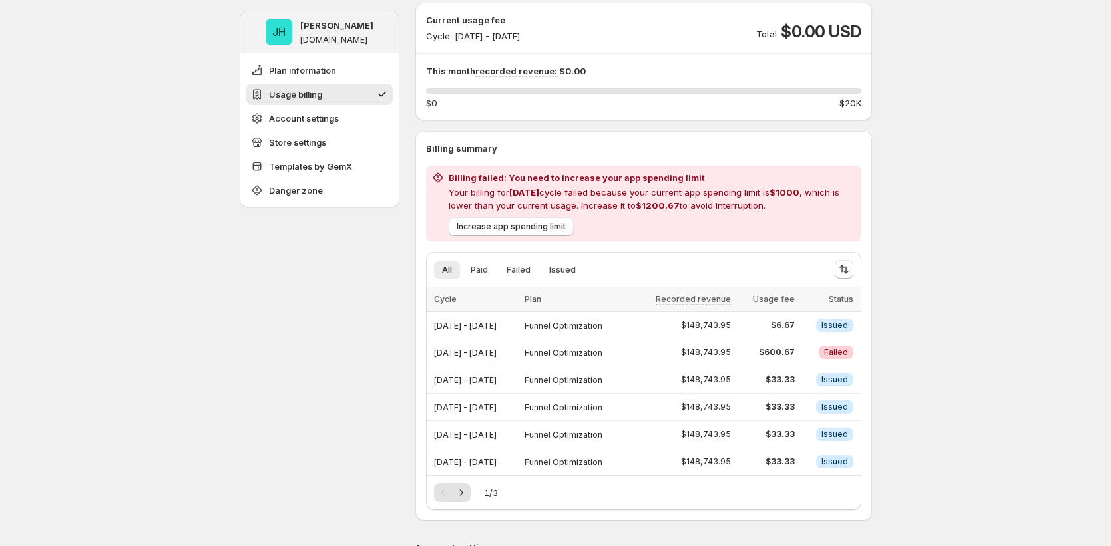
click at [552, 125] on div "Usage billing Manage your billing & payment status Current usage fee Cycle: Oct…" at bounding box center [643, 242] width 457 height 558
drag, startPoint x: 431, startPoint y: 353, endPoint x: 606, endPoint y: 355, distance: 175.1
click at [606, 355] on tr "Sep 24, 2025 - Sep 30, 2025 Funnel Optimization $148,743.95 $600.67 Critical Fa…" at bounding box center [643, 352] width 435 height 27
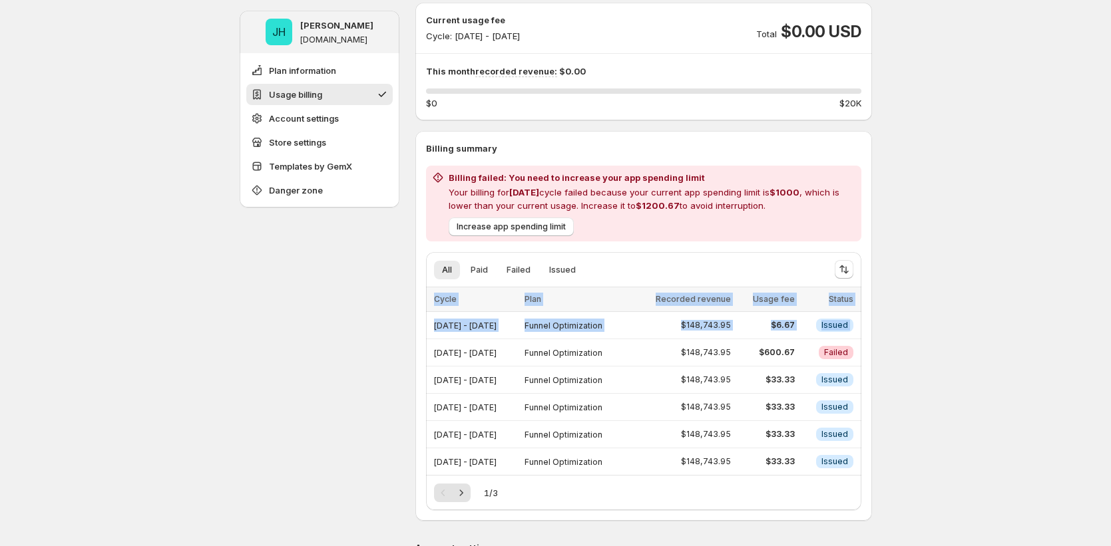
drag, startPoint x: 438, startPoint y: 349, endPoint x: 885, endPoint y: 359, distance: 446.8
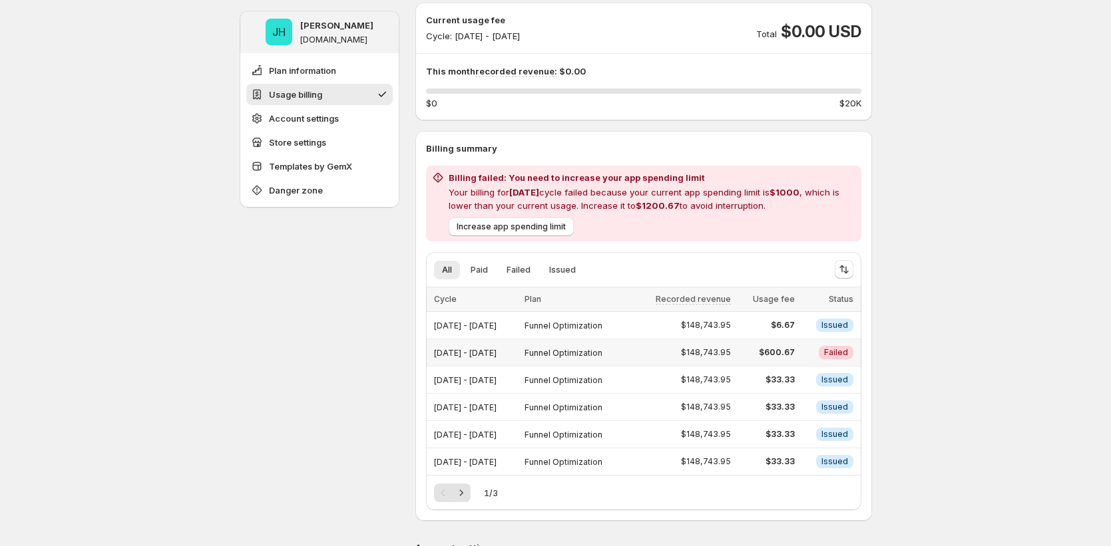
drag, startPoint x: 820, startPoint y: 352, endPoint x: 863, endPoint y: 344, distance: 43.3
click at [861, 344] on td "Critical Failed" at bounding box center [830, 352] width 63 height 27
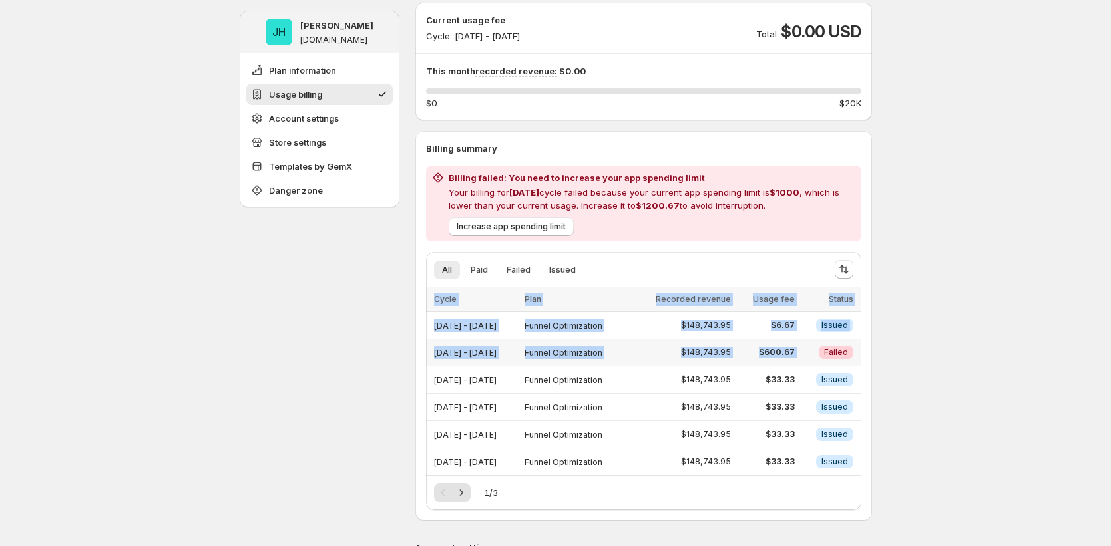
drag, startPoint x: 819, startPoint y: 350, endPoint x: 898, endPoint y: 345, distance: 79.3
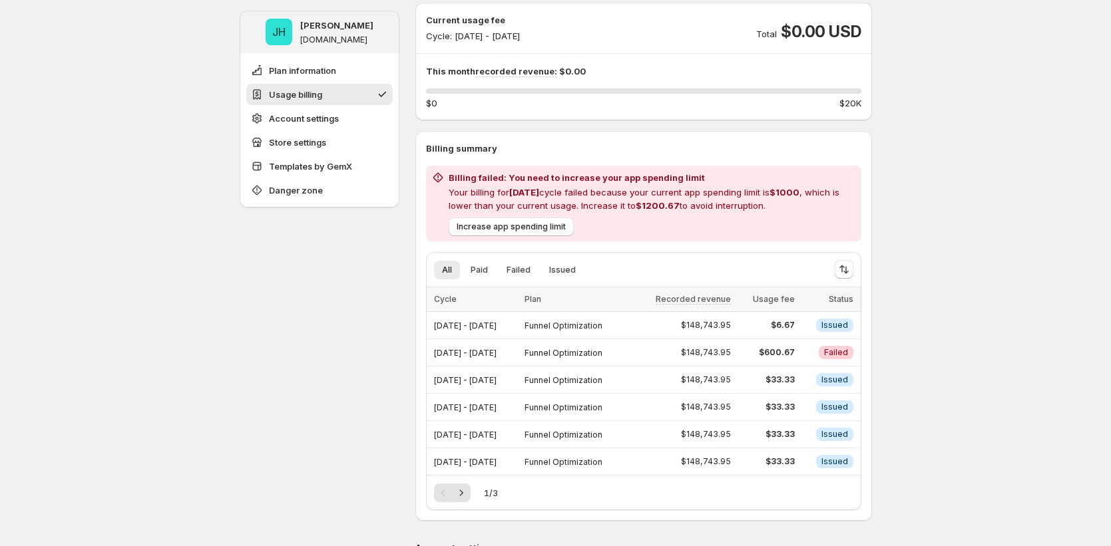
drag, startPoint x: 670, startPoint y: 194, endPoint x: 812, endPoint y: 203, distance: 142.1
click at [812, 203] on div "Billing failed: You need to increase your app spending limit Your billing for S…" at bounding box center [643, 203] width 425 height 65
click at [704, 212] on div "Increase app spending limit" at bounding box center [649, 224] width 413 height 24
drag, startPoint x: 680, startPoint y: 202, endPoint x: 638, endPoint y: 206, distance: 42.2
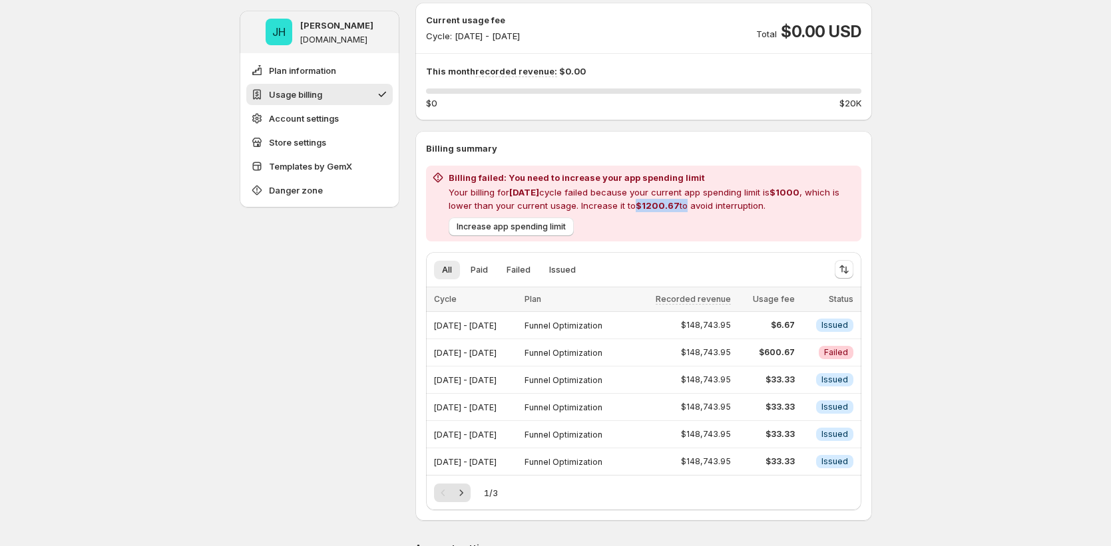
click at [638, 206] on p "Your billing for Sep 2025 cycle failed because your current app spending limit …" at bounding box center [652, 199] width 407 height 27
drag, startPoint x: 642, startPoint y: 206, endPoint x: 670, endPoint y: 204, distance: 28.1
click at [670, 204] on span "$1200.67" at bounding box center [658, 205] width 44 height 11
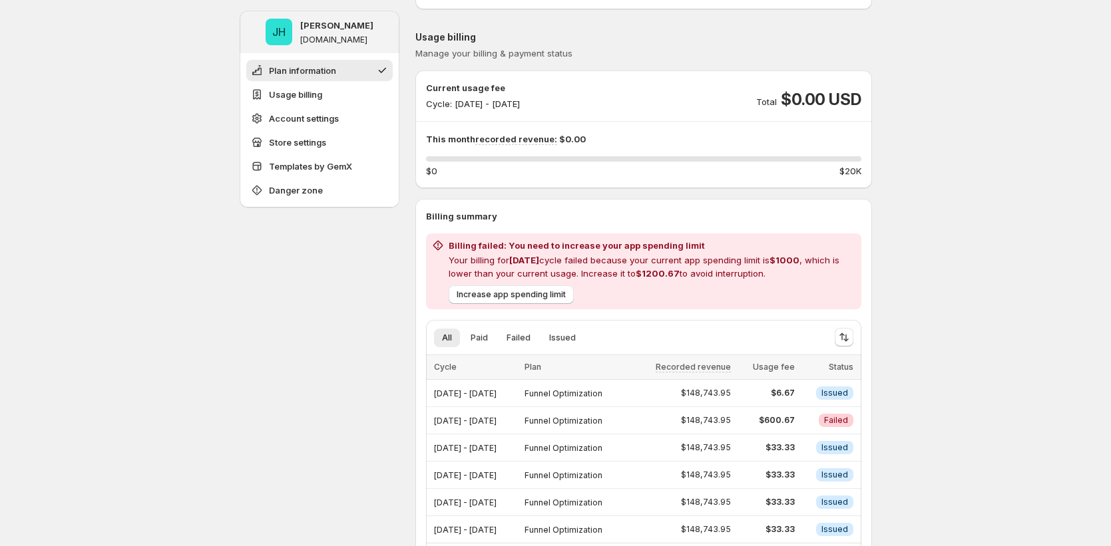
scroll to position [164, 0]
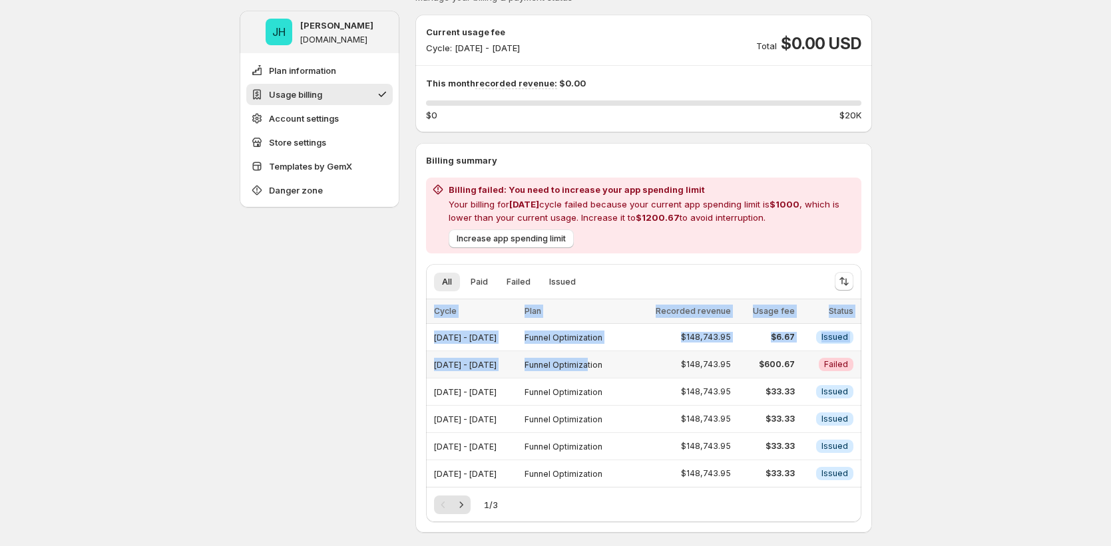
drag, startPoint x: 867, startPoint y: 362, endPoint x: 628, endPoint y: 360, distance: 239.6
click at [632, 360] on div "Billing summary Billing failed: You need to increase your app spending limit Yo…" at bounding box center [643, 338] width 457 height 369
drag, startPoint x: 569, startPoint y: 358, endPoint x: 916, endPoint y: 349, distance: 346.9
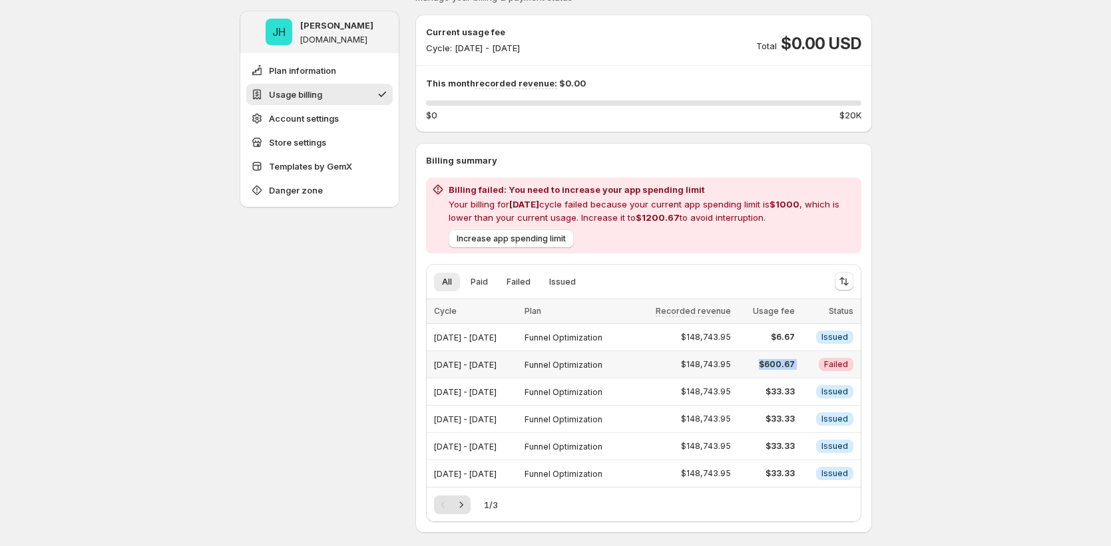
drag, startPoint x: 772, startPoint y: 364, endPoint x: 821, endPoint y: 364, distance: 49.3
click at [822, 363] on tr "[DATE] - [DATE] Funnel Optimization $148,743.95 $600.67 Critical Failed" at bounding box center [643, 364] width 435 height 27
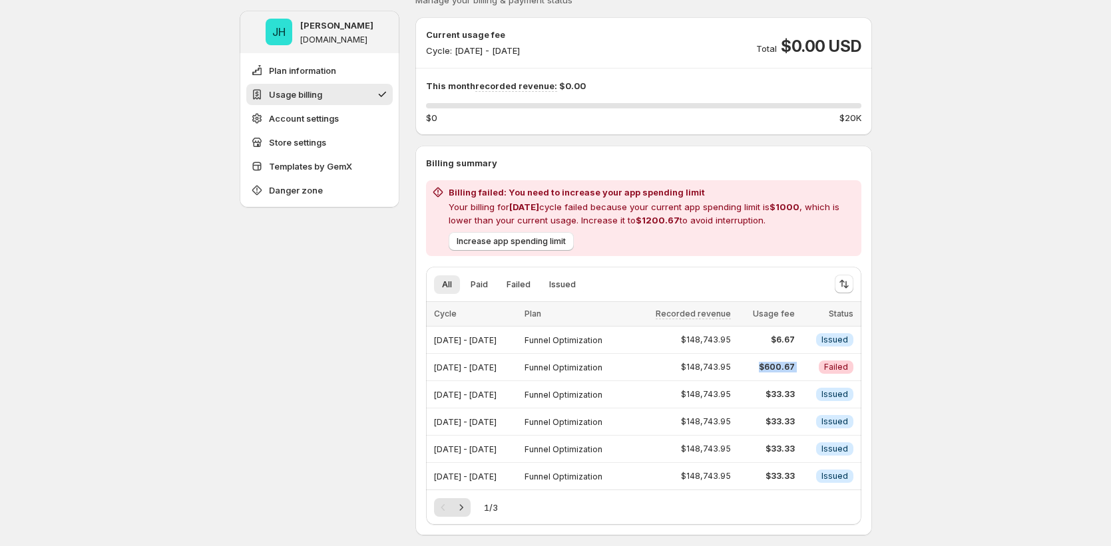
scroll to position [134, 0]
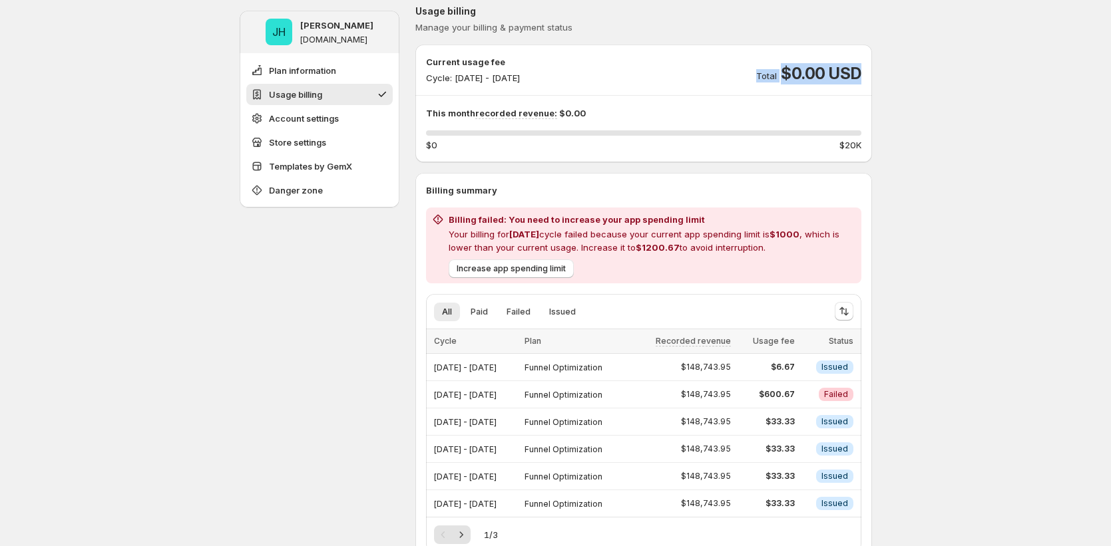
drag, startPoint x: 743, startPoint y: 72, endPoint x: 974, endPoint y: 85, distance: 232.0
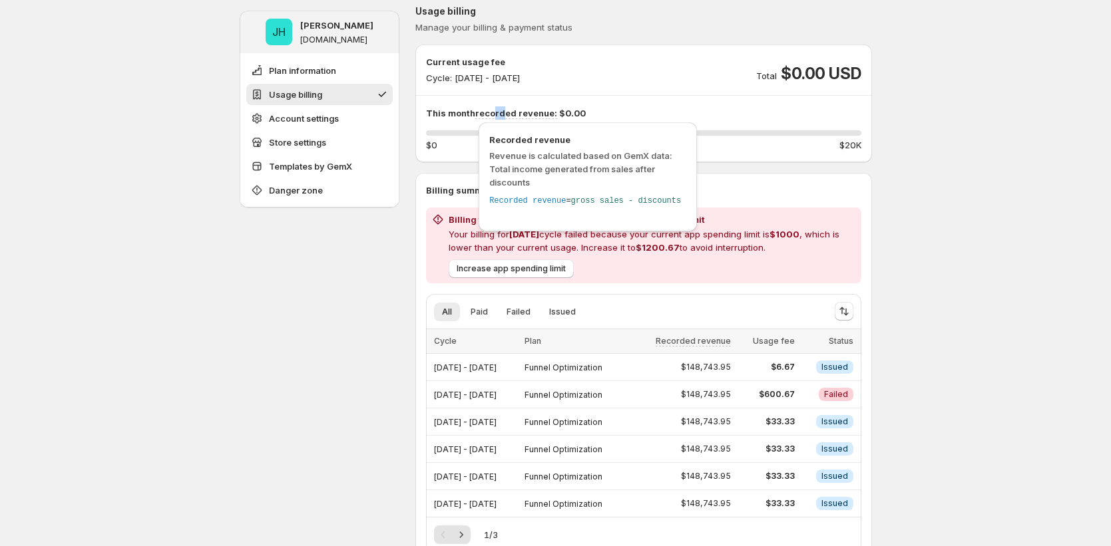
drag, startPoint x: 497, startPoint y: 107, endPoint x: 616, endPoint y: 122, distance: 119.5
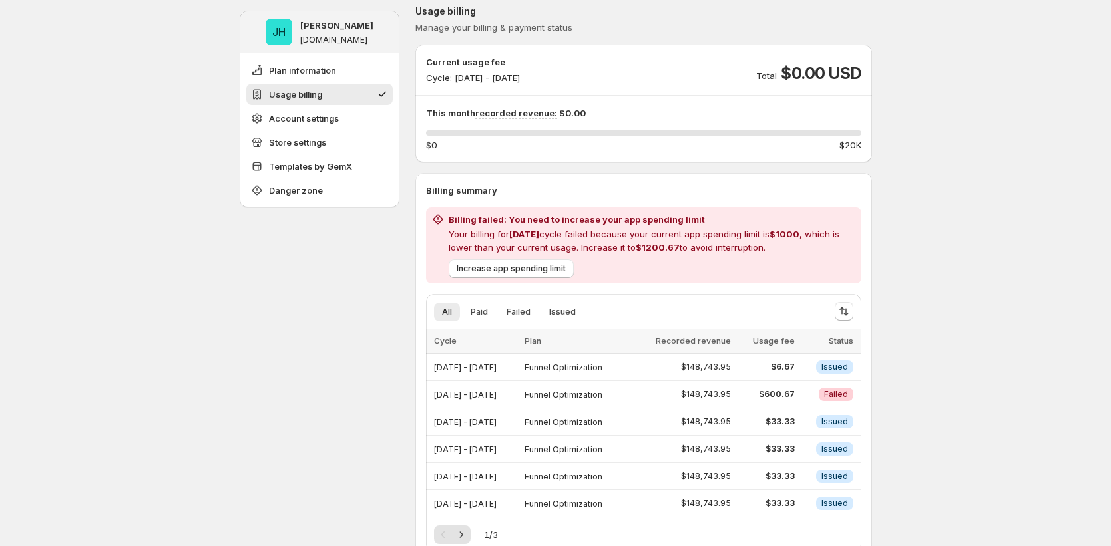
click at [660, 108] on p "This month recorded revenue: $0.00" at bounding box center [643, 113] width 435 height 13
drag, startPoint x: 622, startPoint y: 110, endPoint x: 425, endPoint y: 112, distance: 197.0
click at [425, 112] on div "Current usage fee Cycle: Oct 01, 2025 - Oct 31, 2025 Total $0.00 USD This month…" at bounding box center [643, 103] width 457 height 97
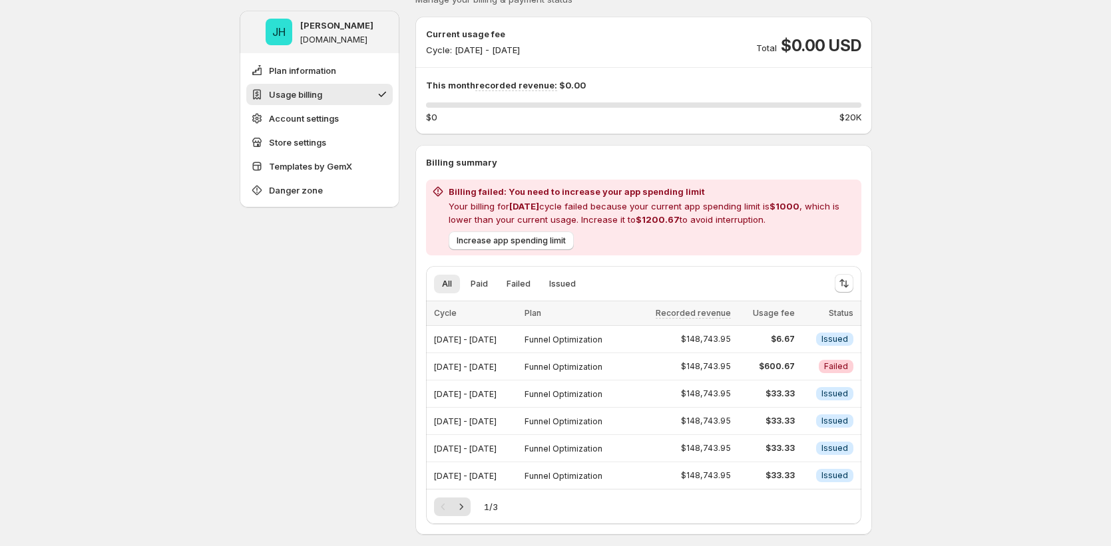
scroll to position [182, 0]
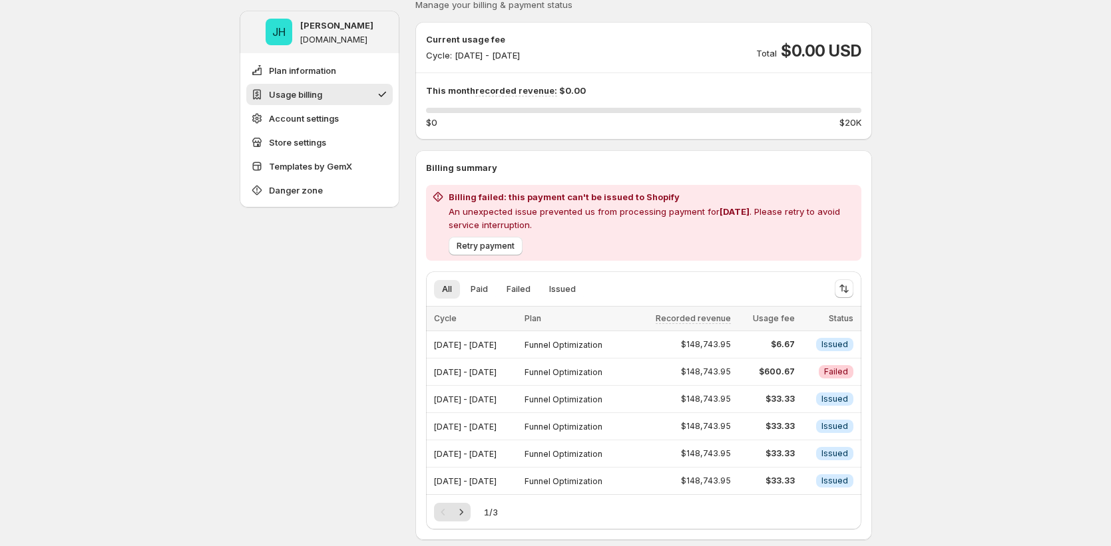
scroll to position [189, 0]
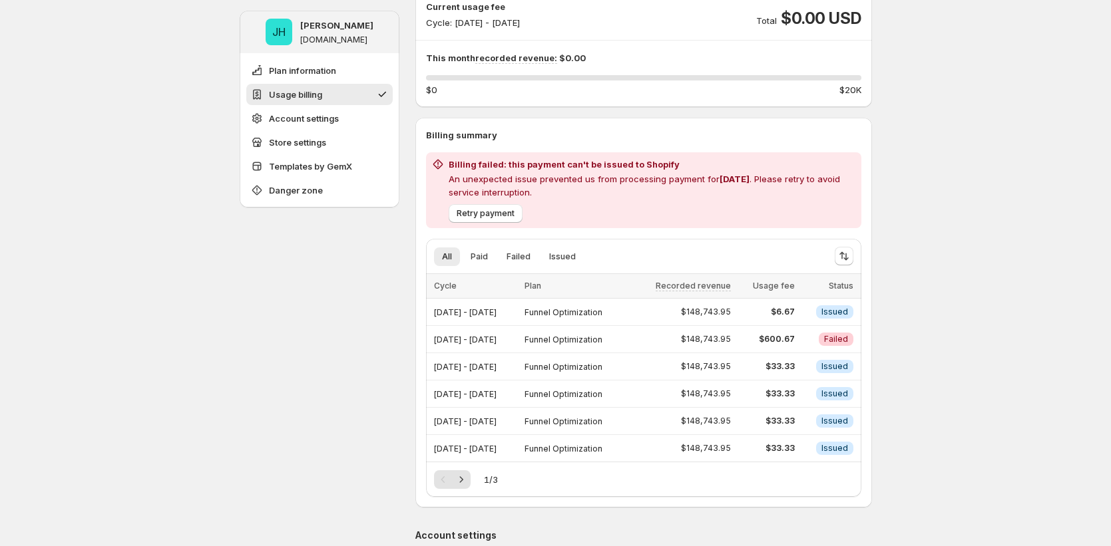
click at [508, 214] on span "Retry payment" at bounding box center [486, 213] width 58 height 11
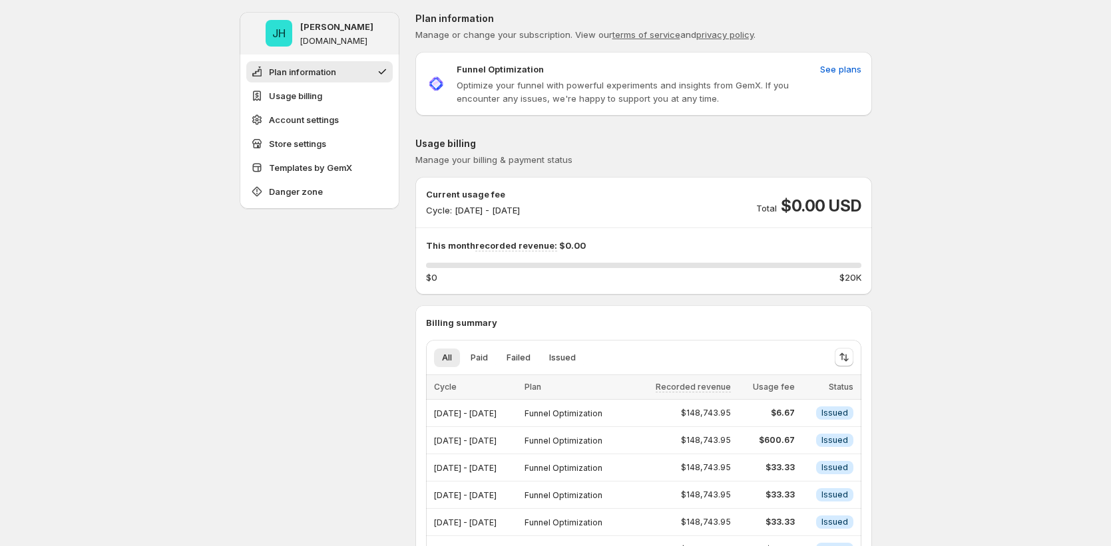
scroll to position [0, 0]
